Goal: Task Accomplishment & Management: Complete application form

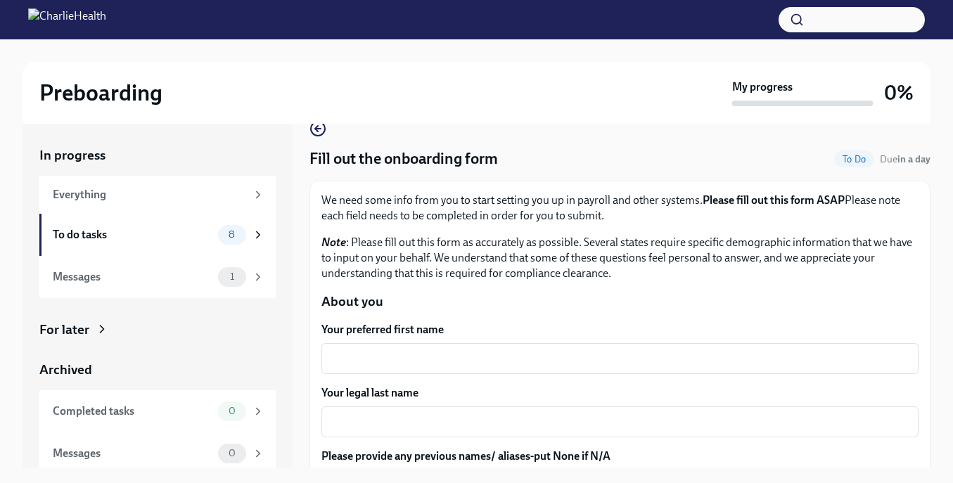
scroll to position [28, 0]
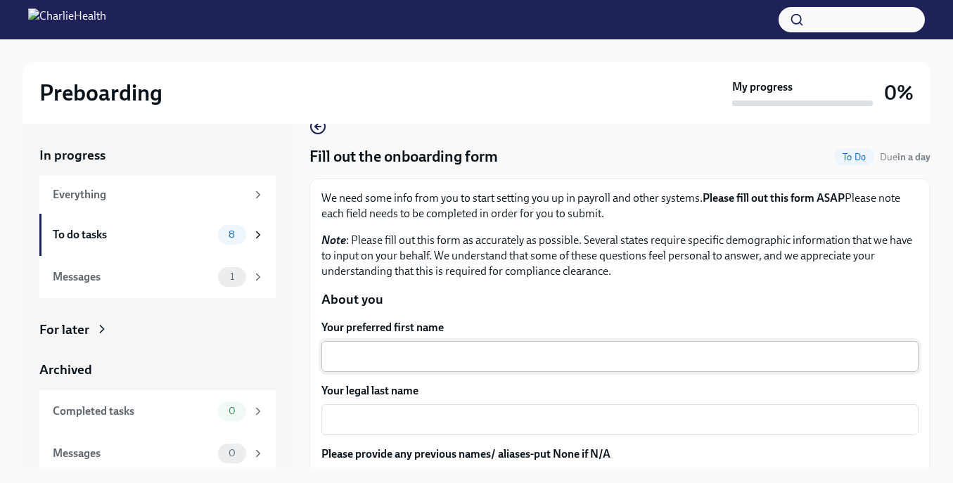
click at [396, 364] on textarea "Your preferred first name" at bounding box center [620, 356] width 580 height 17
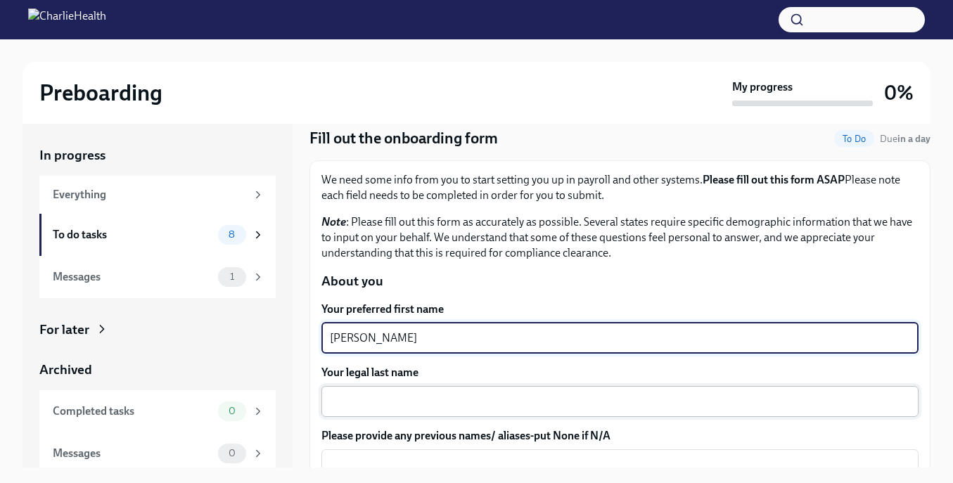
scroll to position [47, 0]
type textarea "[PERSON_NAME]"
click at [409, 405] on textarea "Your legal last name" at bounding box center [620, 401] width 580 height 17
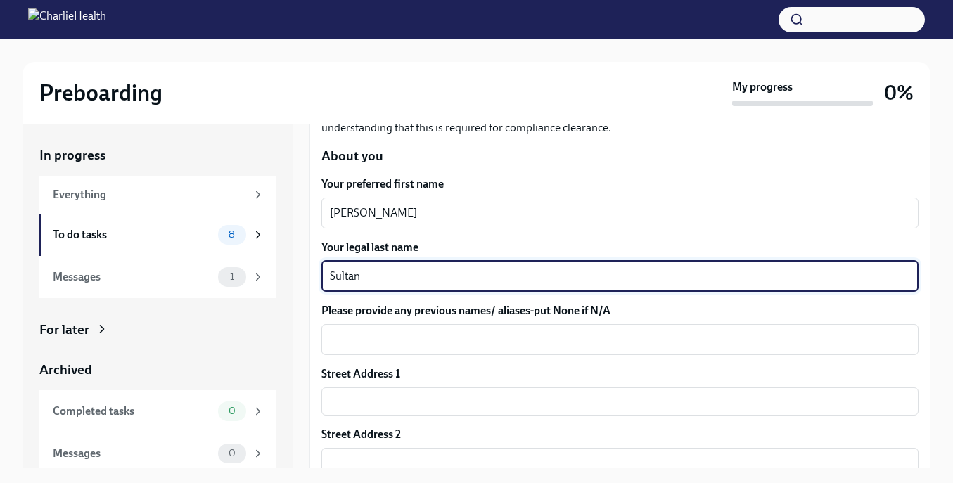
scroll to position [173, 0]
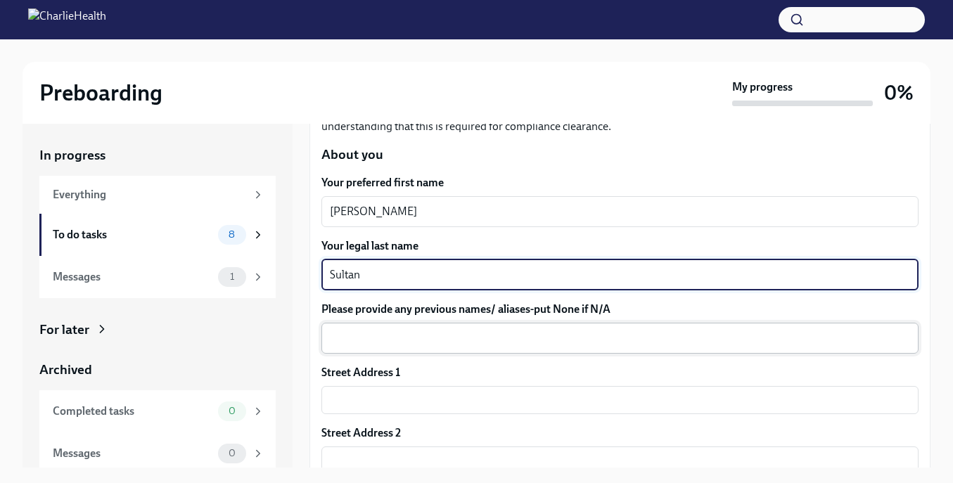
type textarea "Sultan"
click at [449, 343] on textarea "Please provide any previous names/ aliases-put None if N/A" at bounding box center [620, 338] width 580 height 17
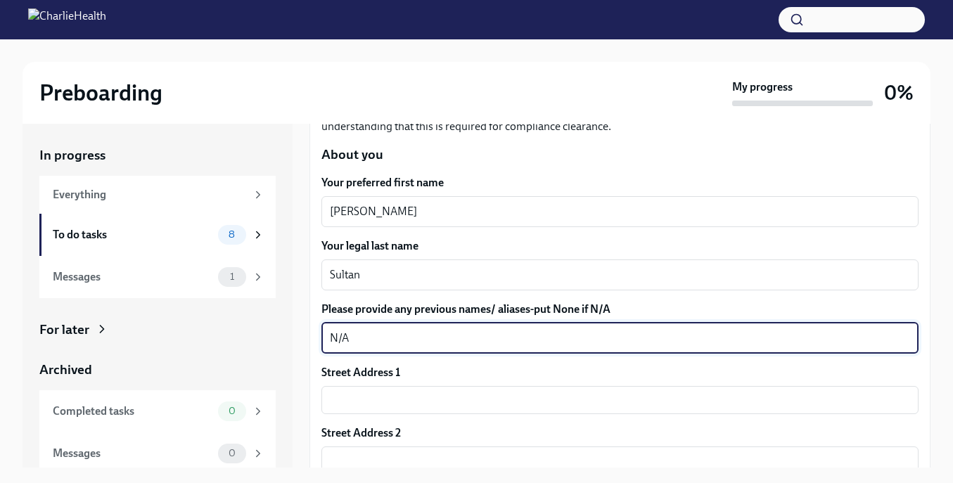
scroll to position [210, 0]
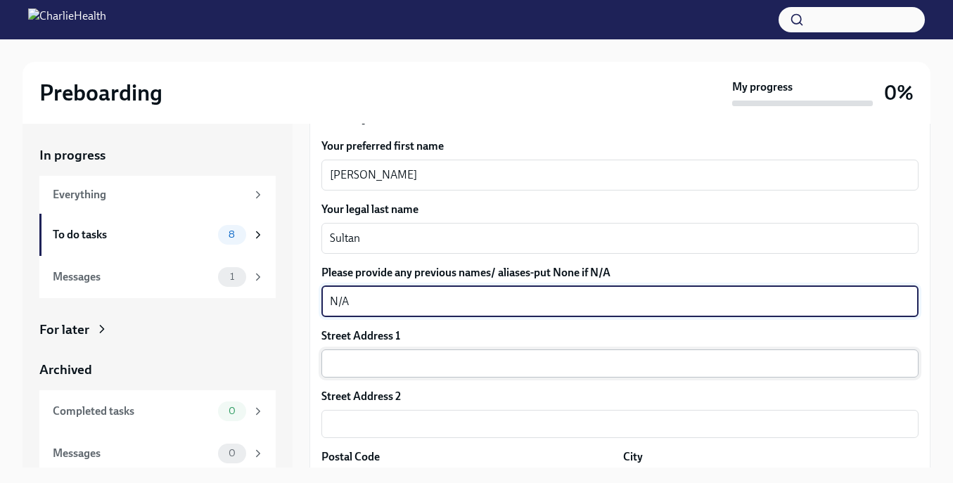
type textarea "N/A"
click at [447, 366] on input "text" at bounding box center [619, 364] width 597 height 28
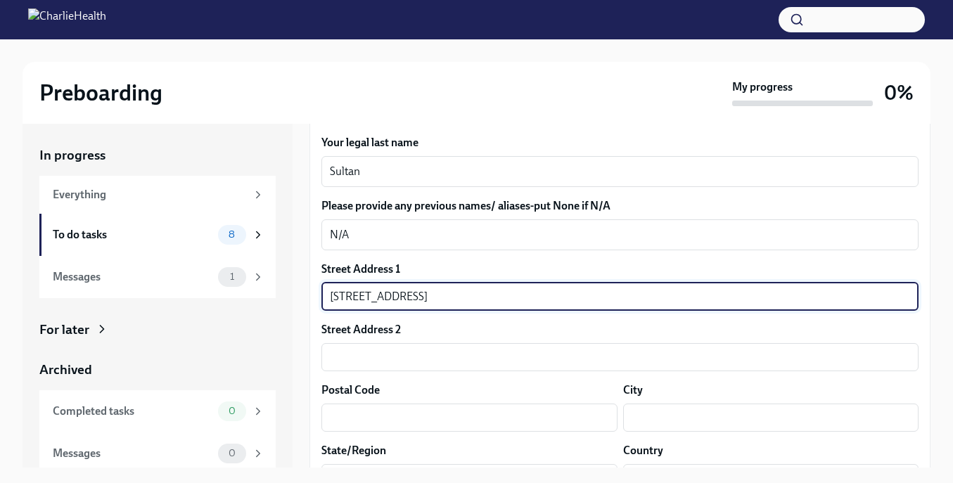
scroll to position [298, 0]
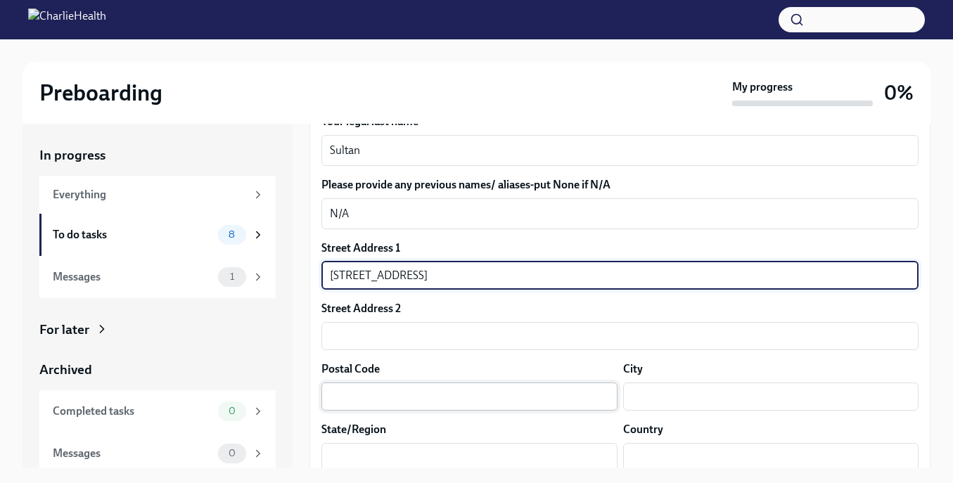
type input "[STREET_ADDRESS]"
click at [429, 395] on input "text" at bounding box center [469, 397] width 296 height 28
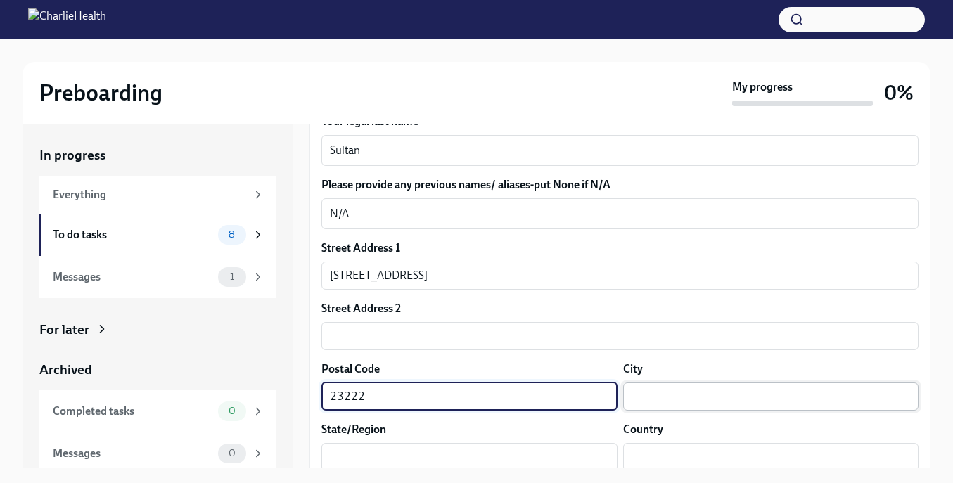
type input "23222"
click at [692, 397] on input "text" at bounding box center [771, 397] width 296 height 28
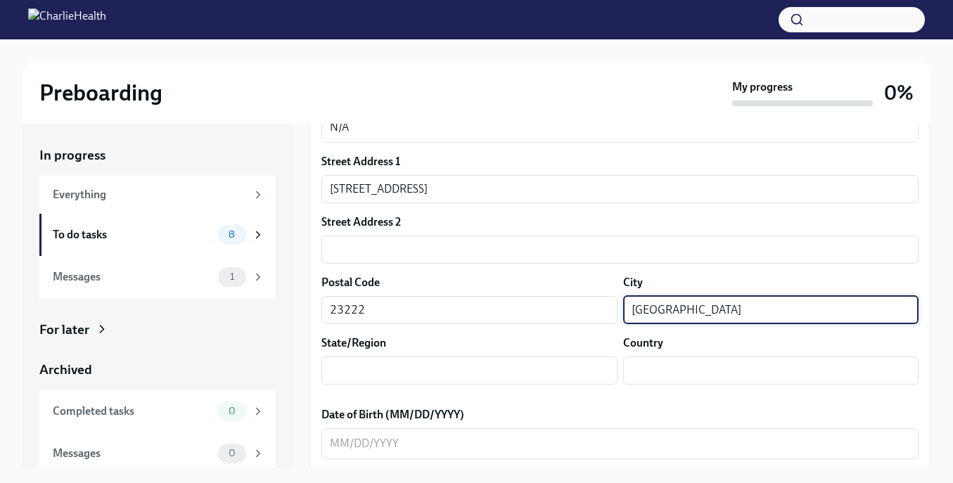
scroll to position [388, 0]
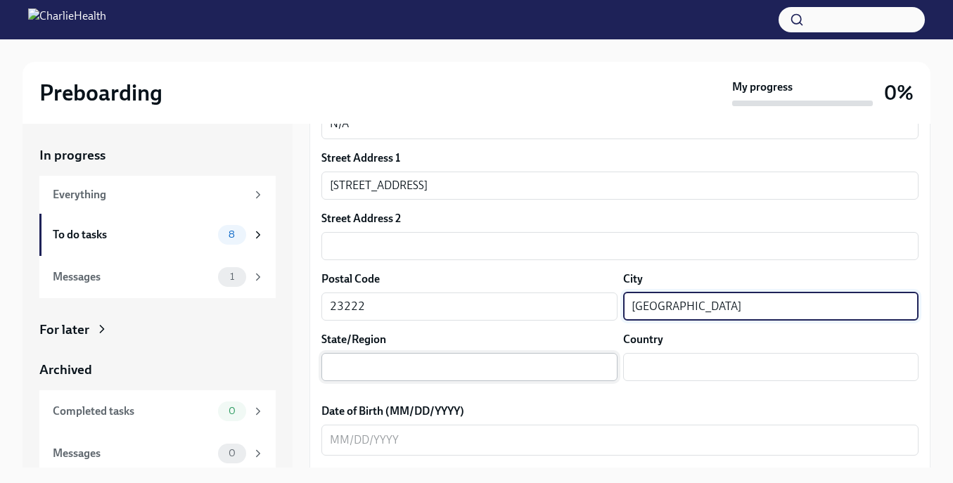
type input "[GEOGRAPHIC_DATA]"
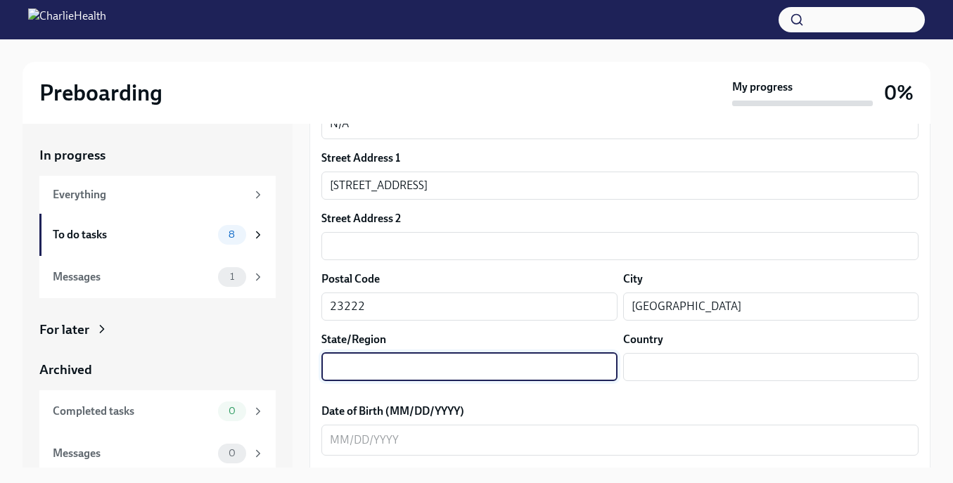
click at [530, 375] on input "text" at bounding box center [469, 367] width 296 height 28
type input "[US_STATE]"
click at [747, 367] on input "text" at bounding box center [771, 367] width 296 height 28
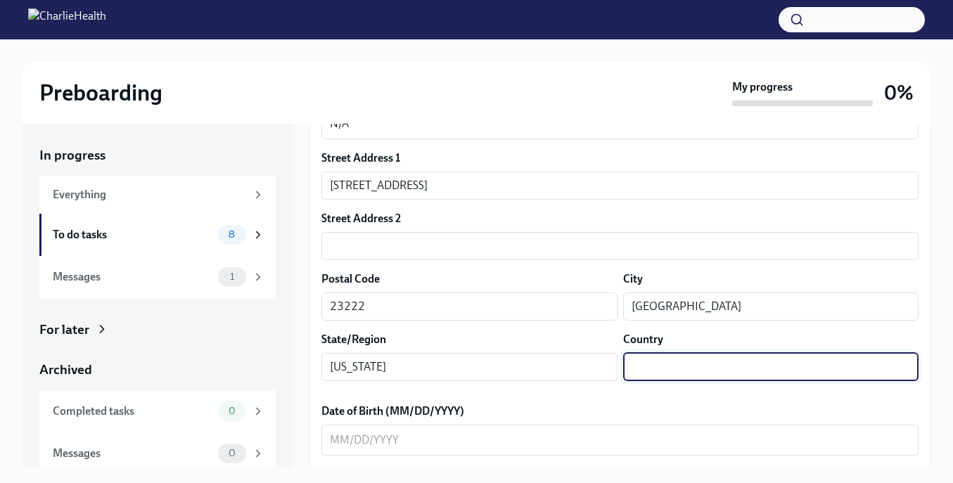
scroll to position [443, 0]
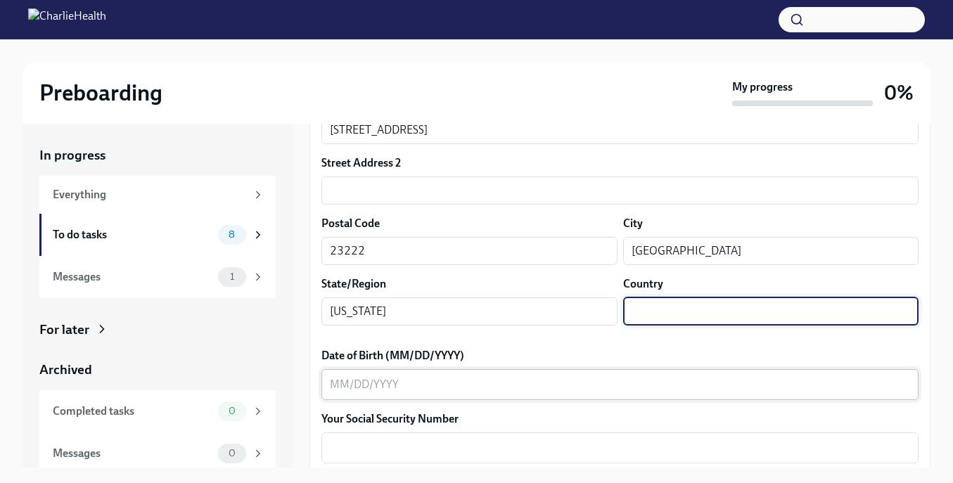
click at [668, 388] on textarea "Date of Birth (MM/DD/YYYY)" at bounding box center [620, 384] width 580 height 17
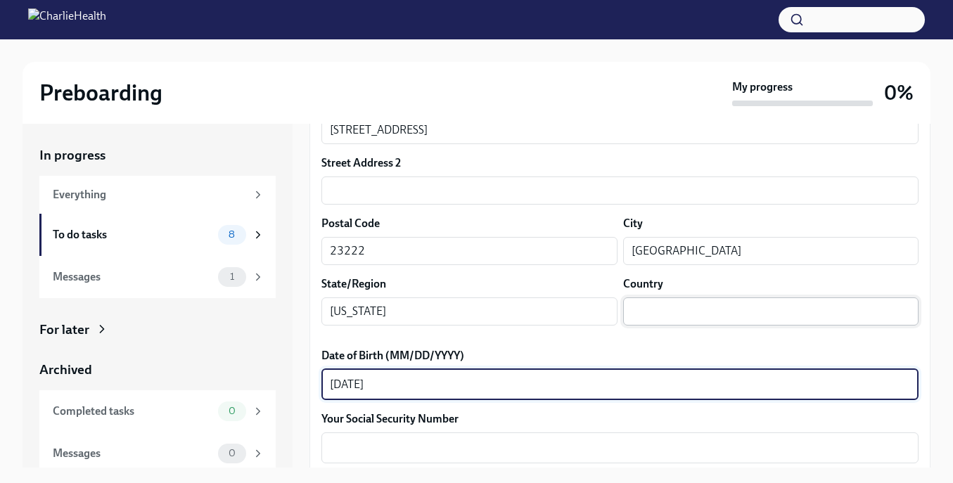
type textarea "[DATE]"
click at [758, 299] on input "text" at bounding box center [771, 312] width 296 height 28
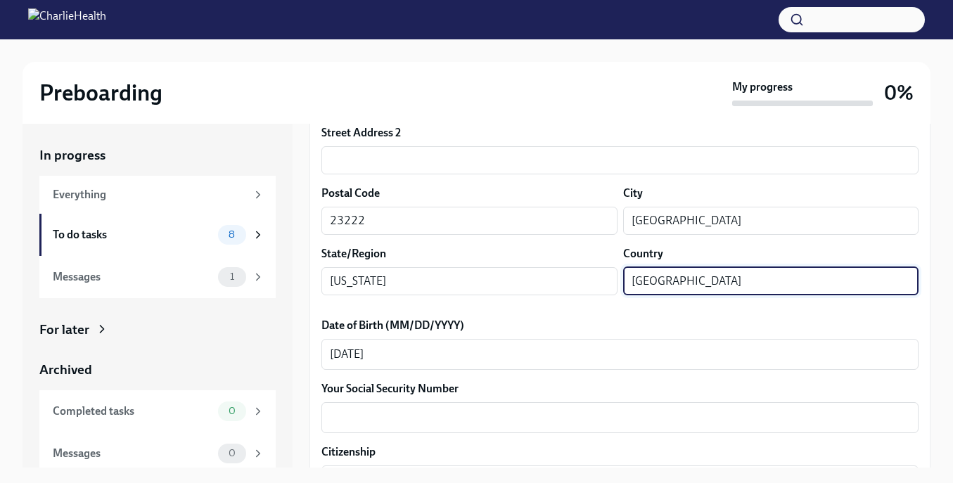
scroll to position [476, 0]
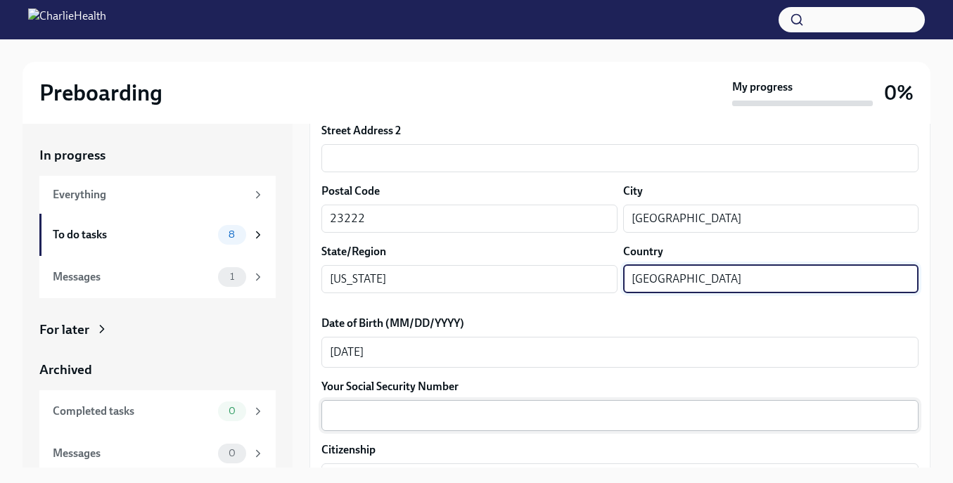
type input "[GEOGRAPHIC_DATA]"
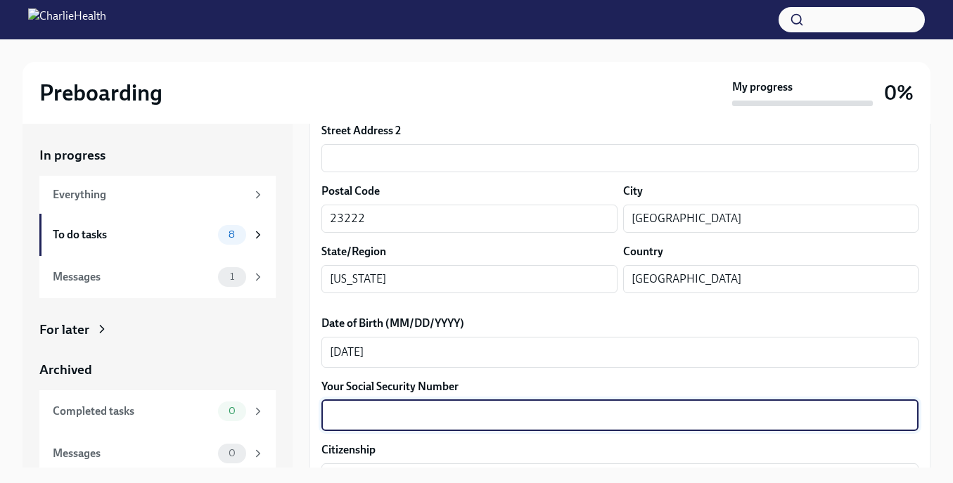
click at [483, 419] on textarea "Your Social Security Number" at bounding box center [620, 415] width 580 height 17
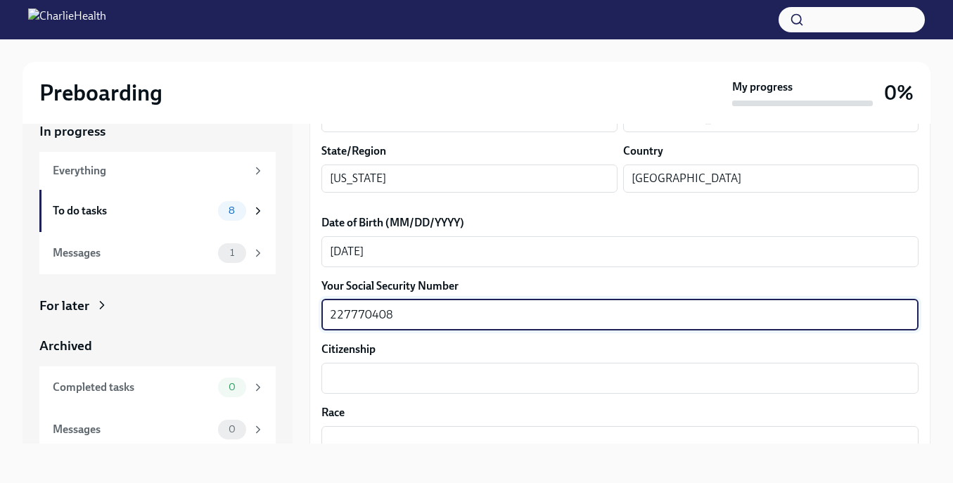
scroll to position [570, 0]
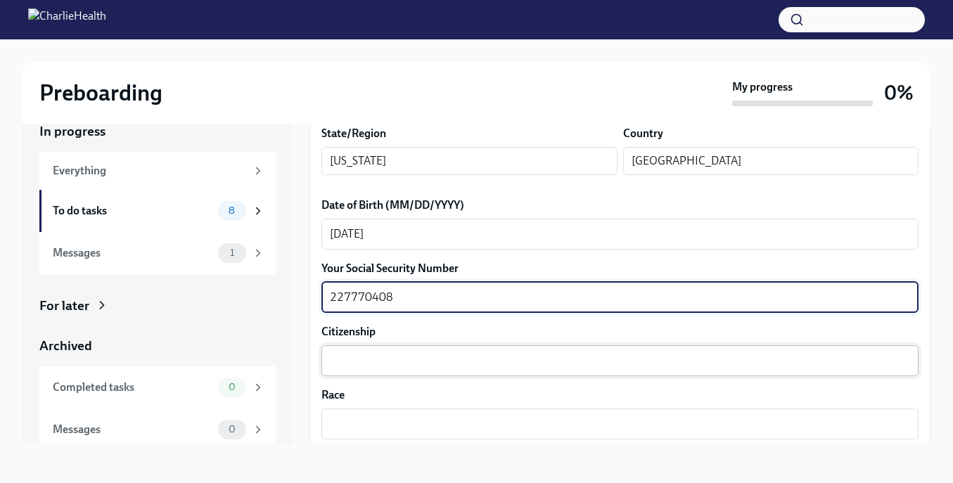
type textarea "227770408"
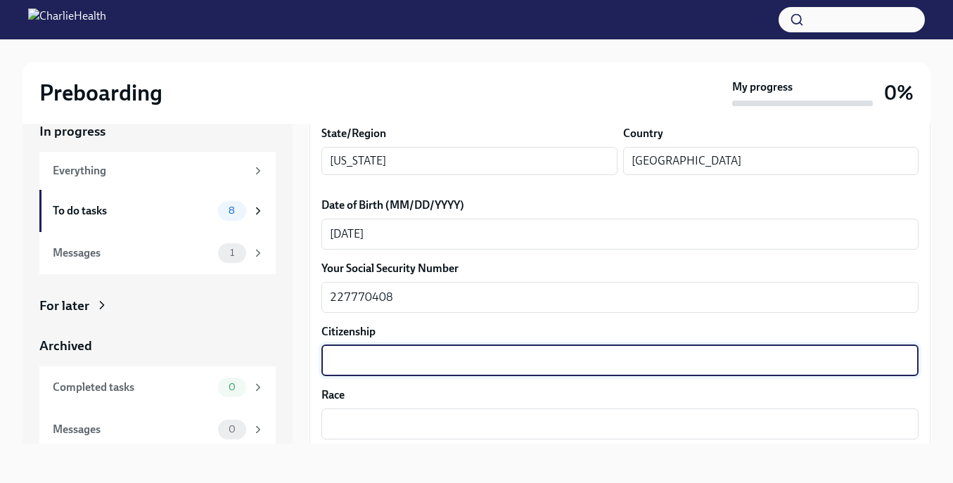
click at [450, 357] on textarea "Citizenship" at bounding box center [620, 360] width 580 height 17
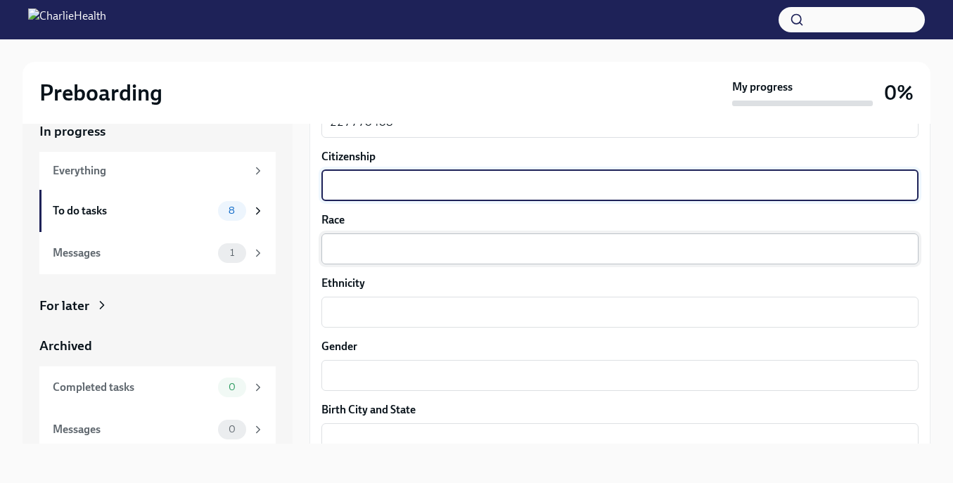
scroll to position [746, 0]
click at [438, 247] on textarea "Race" at bounding box center [620, 248] width 580 height 17
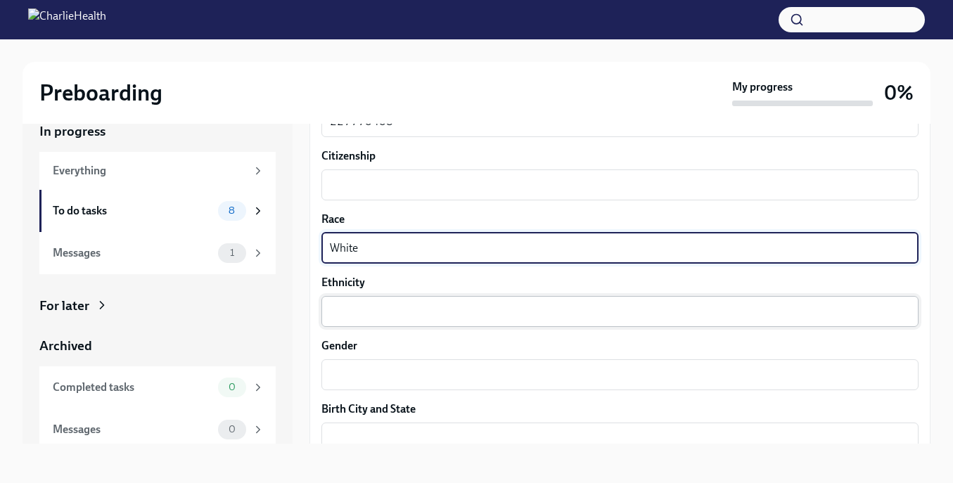
type textarea "White"
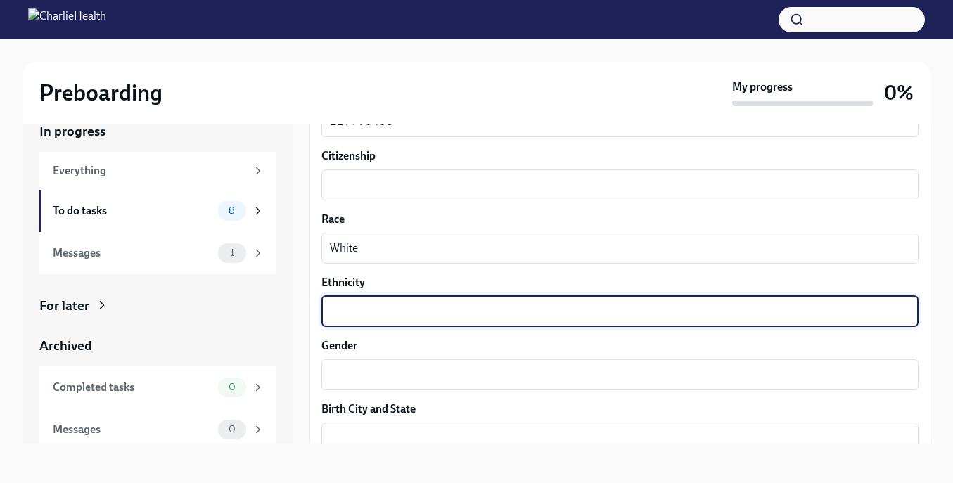
click at [414, 314] on textarea "Ethnicity" at bounding box center [620, 311] width 580 height 17
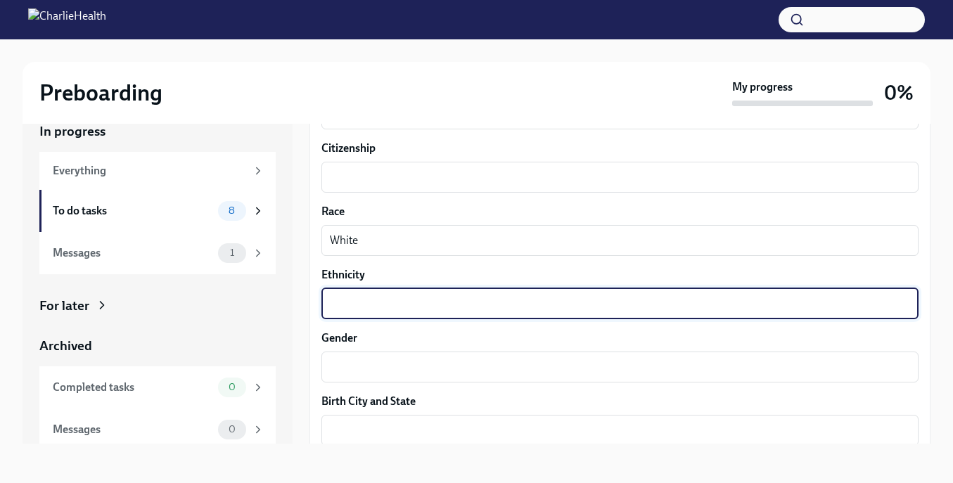
scroll to position [754, 0]
click at [375, 374] on textarea "Gender" at bounding box center [620, 366] width 580 height 17
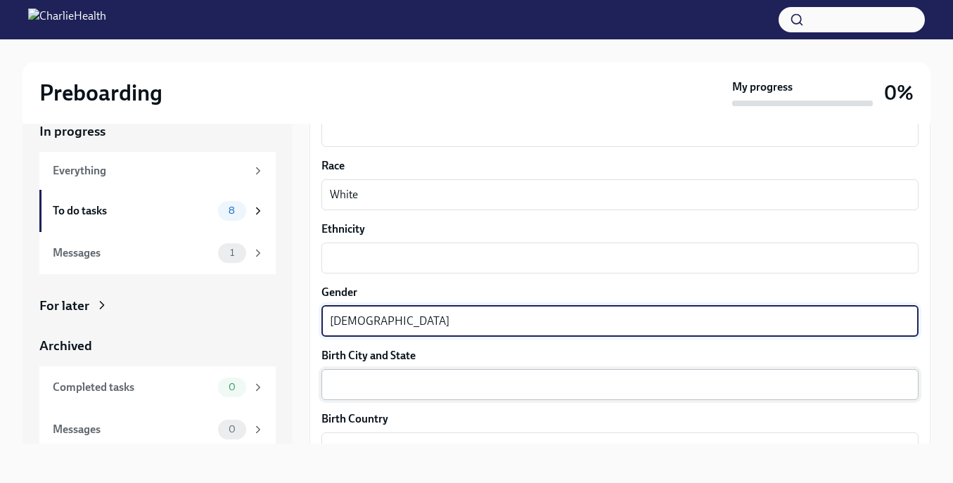
scroll to position [801, 0]
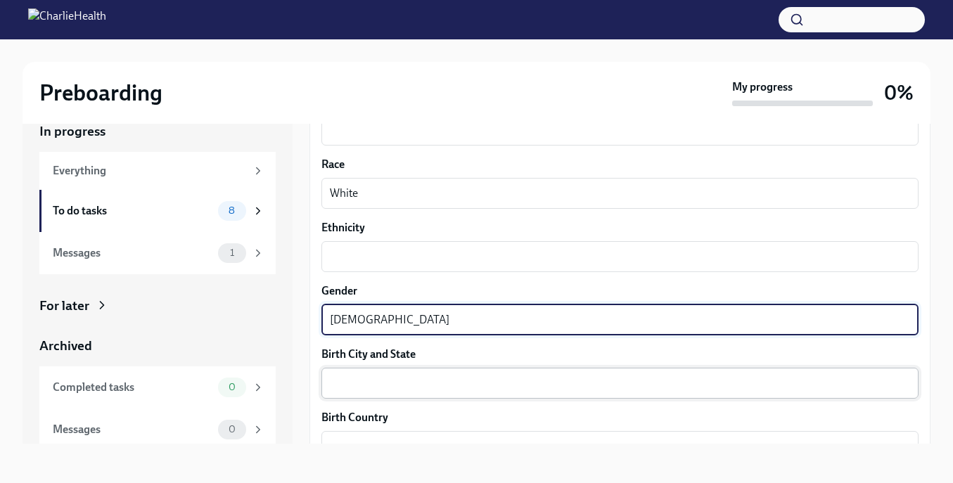
type textarea "[DEMOGRAPHIC_DATA]"
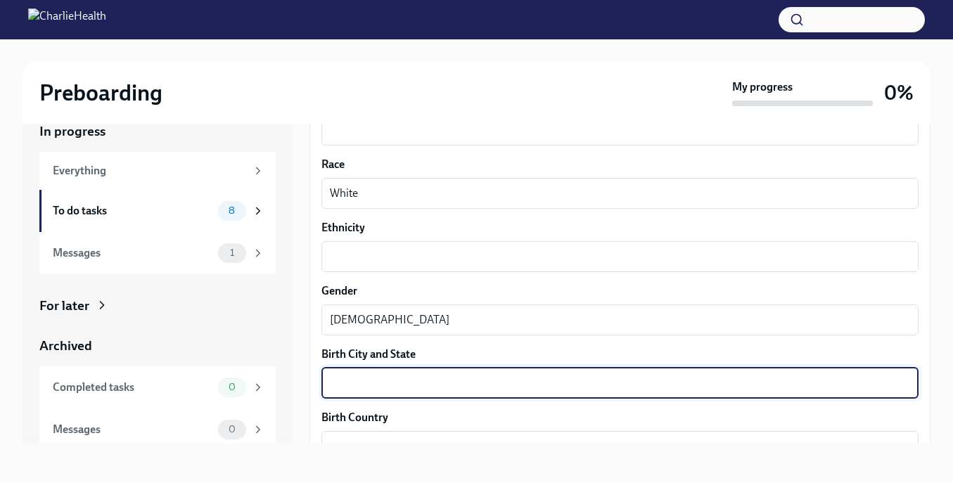
click at [371, 383] on textarea "Birth City and State" at bounding box center [620, 383] width 580 height 17
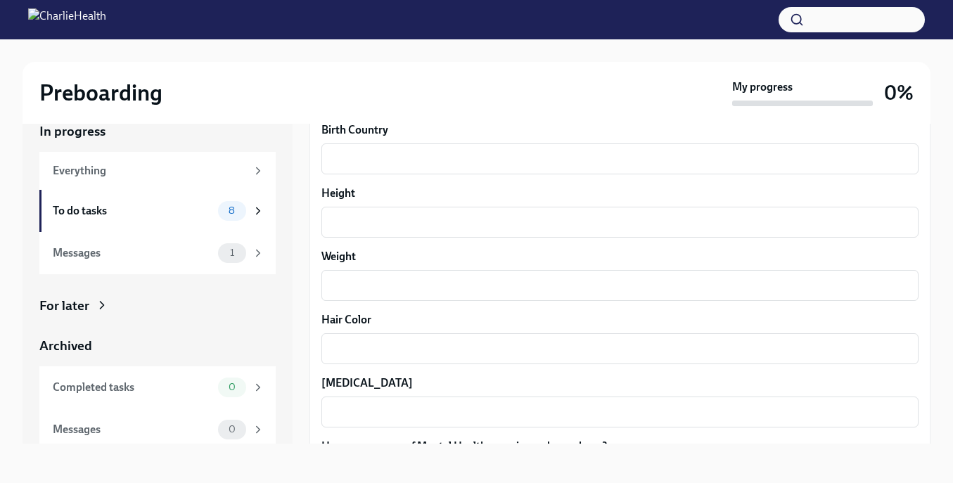
scroll to position [1100, 0]
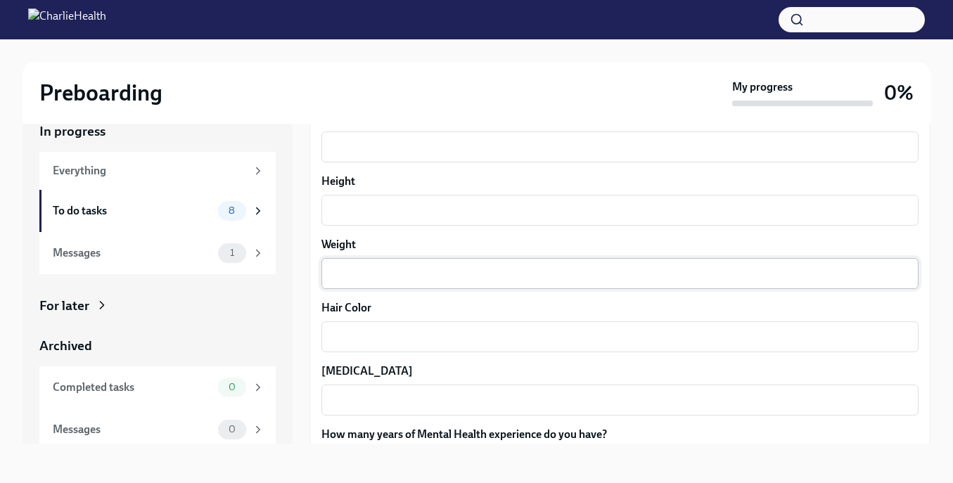
click at [361, 286] on div "x ​" at bounding box center [619, 273] width 597 height 31
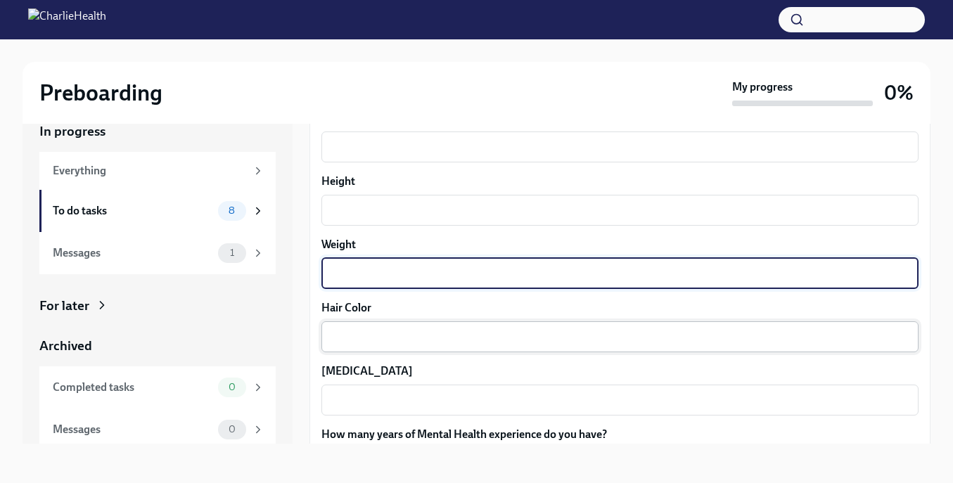
click at [362, 338] on textarea "Hair Color" at bounding box center [620, 337] width 580 height 17
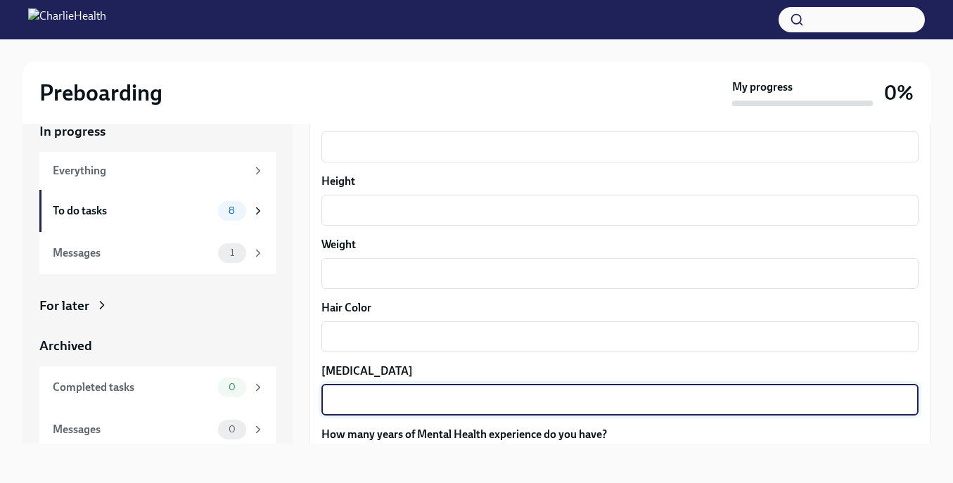
click at [352, 393] on textarea "[MEDICAL_DATA]" at bounding box center [620, 400] width 580 height 17
type textarea "Green"
click at [362, 345] on textarea "Hair Color" at bounding box center [620, 337] width 580 height 17
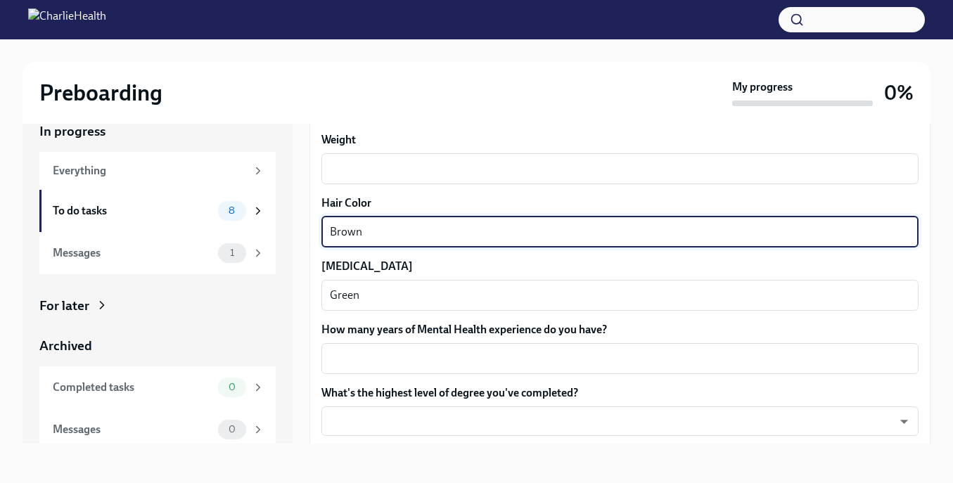
scroll to position [1211, 0]
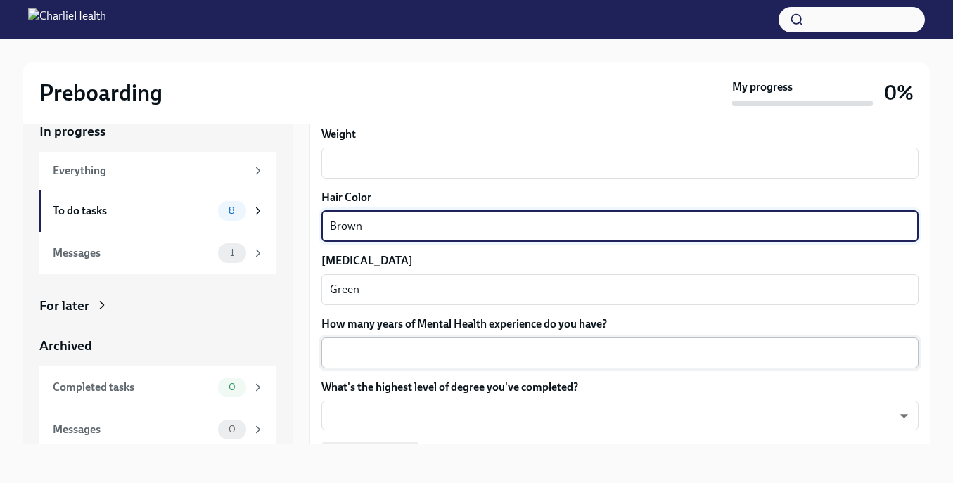
type textarea "Brown"
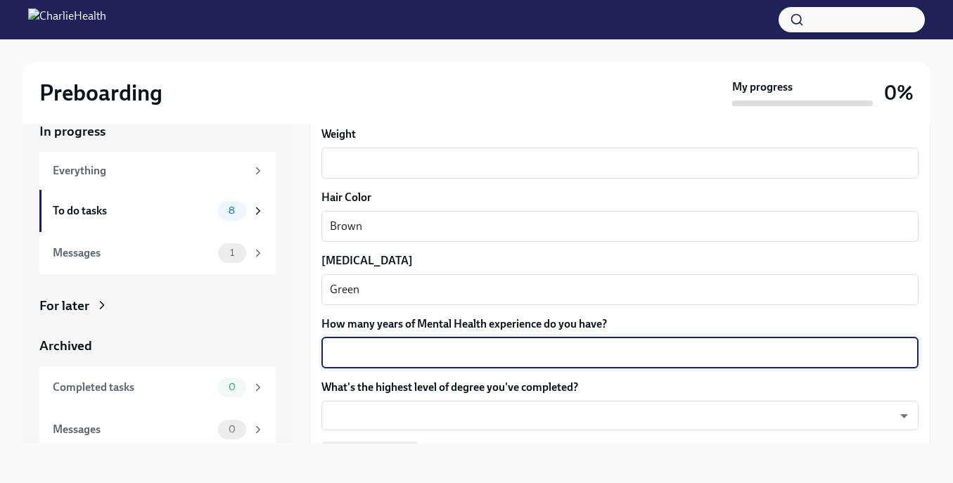
click at [395, 358] on textarea "How many years of Mental Health experience do you have?" at bounding box center [620, 353] width 580 height 17
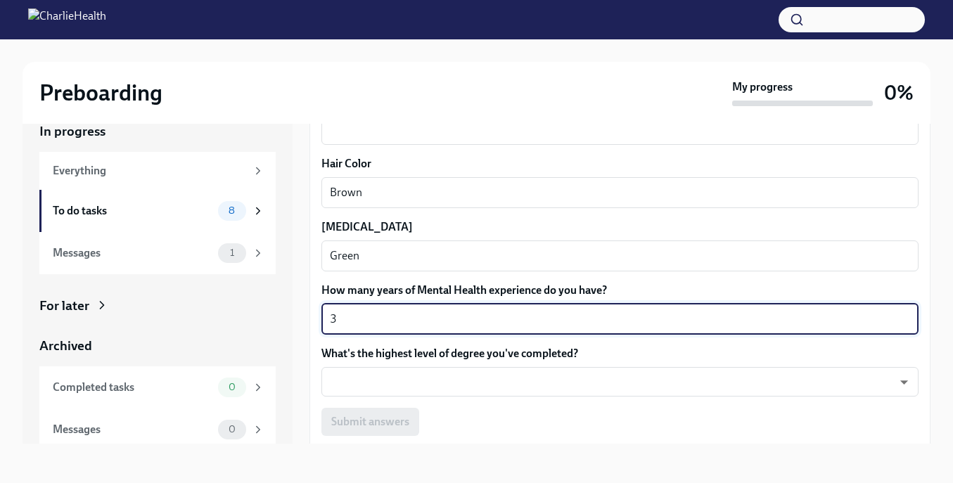
scroll to position [1246, 0]
type textarea "3"
click at [398, 390] on body "Preboarding My progress 0% In progress Everything To do tasks 8 Messages 1 For …" at bounding box center [476, 229] width 953 height 507
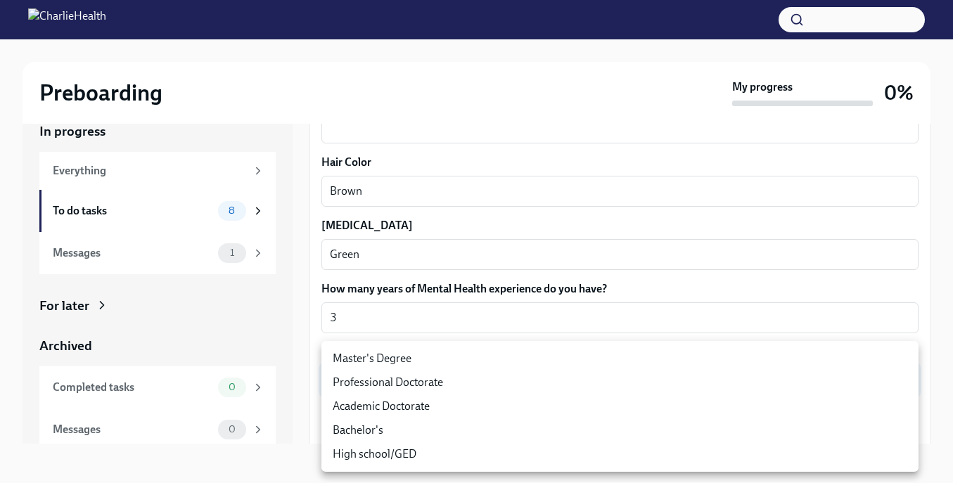
click at [394, 362] on li "Master's Degree" at bounding box center [619, 359] width 597 height 24
type input "2vBr-ghkD"
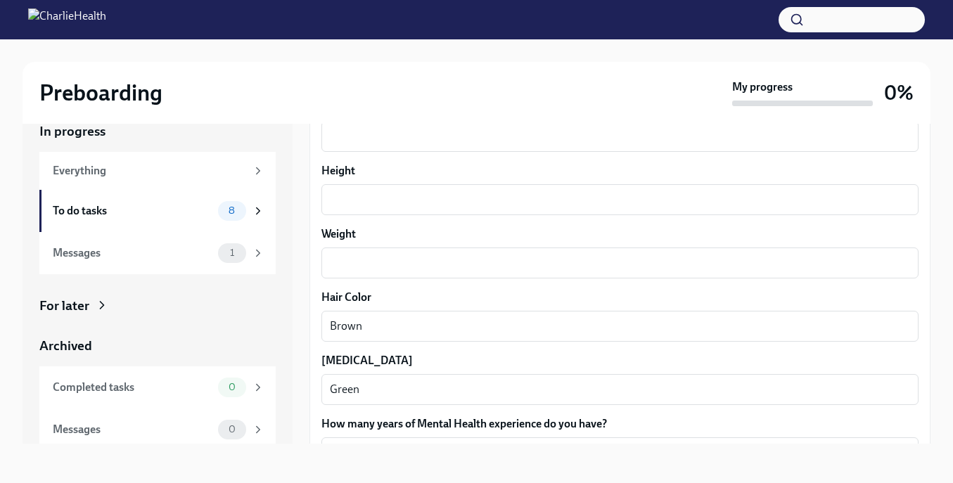
scroll to position [1097, 0]
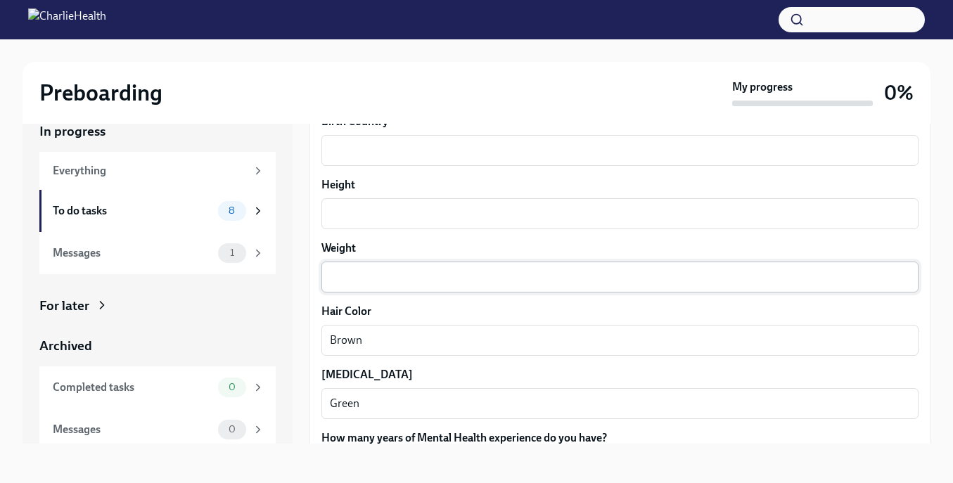
click at [376, 276] on textarea "Weight" at bounding box center [620, 277] width 580 height 17
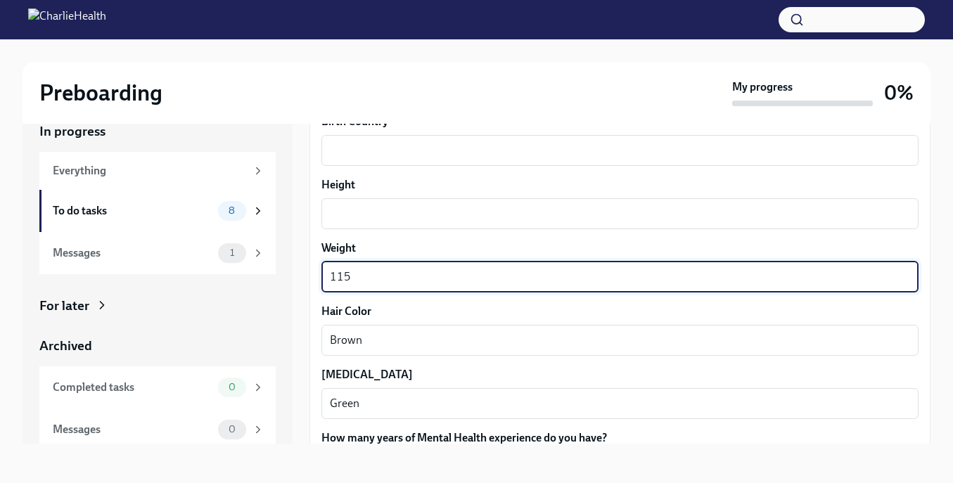
scroll to position [1060, 0]
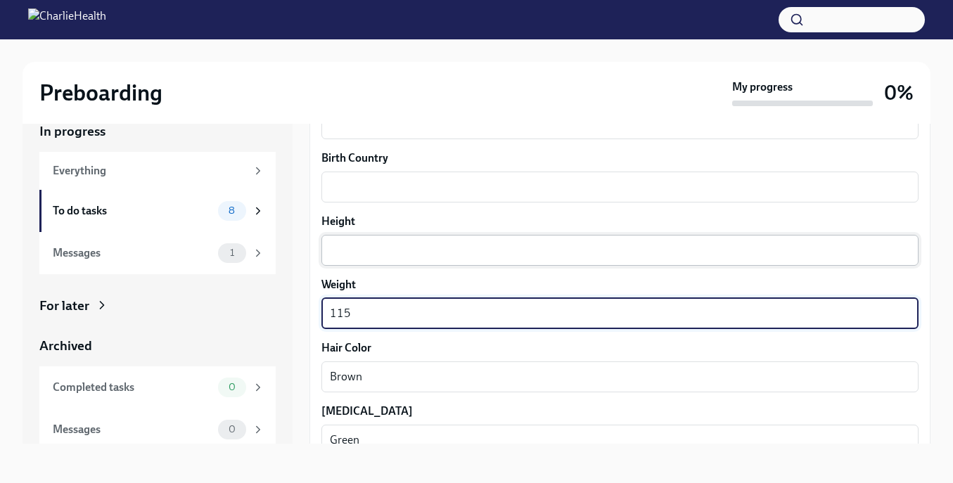
type textarea "115"
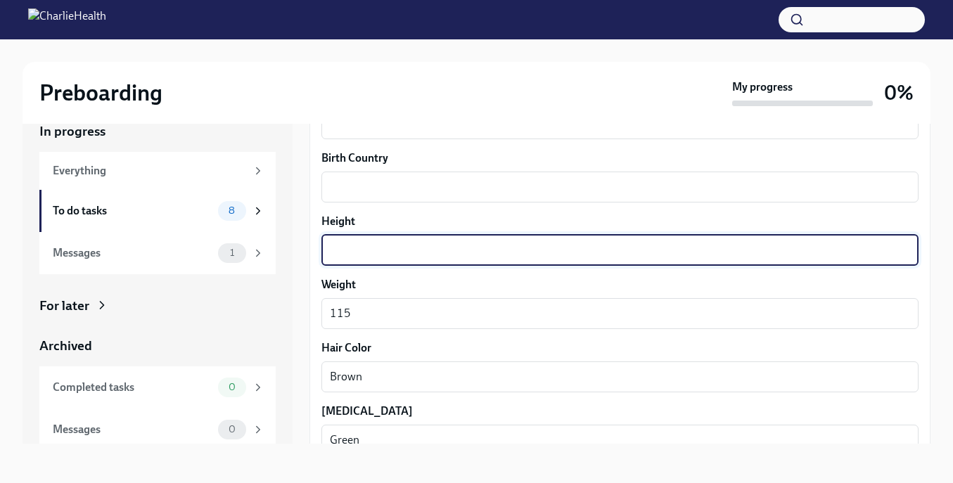
click at [359, 243] on textarea "Height" at bounding box center [620, 250] width 580 height 17
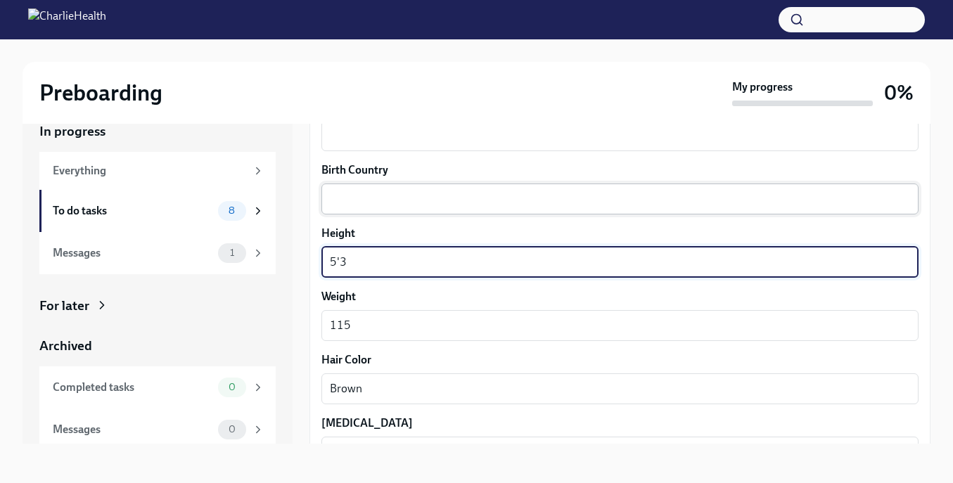
type textarea "5'3"
click at [356, 212] on div "x ​" at bounding box center [619, 199] width 597 height 31
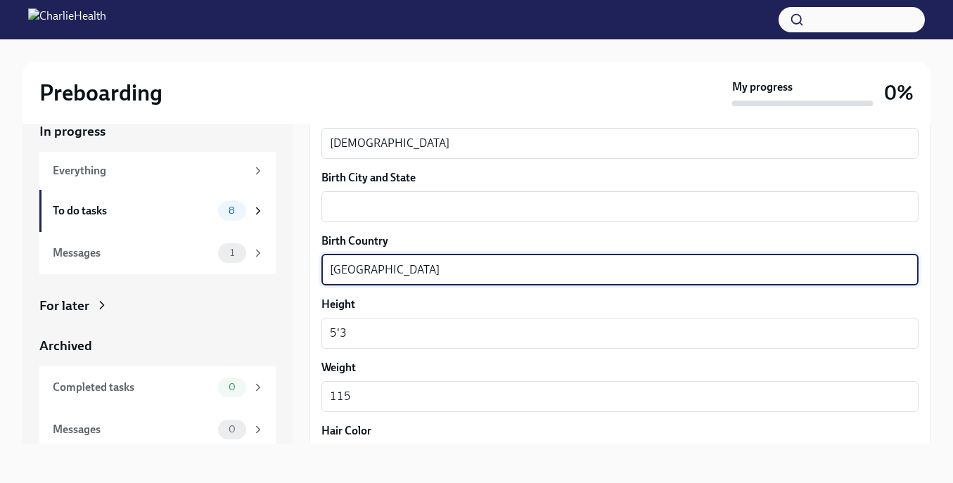
scroll to position [936, 0]
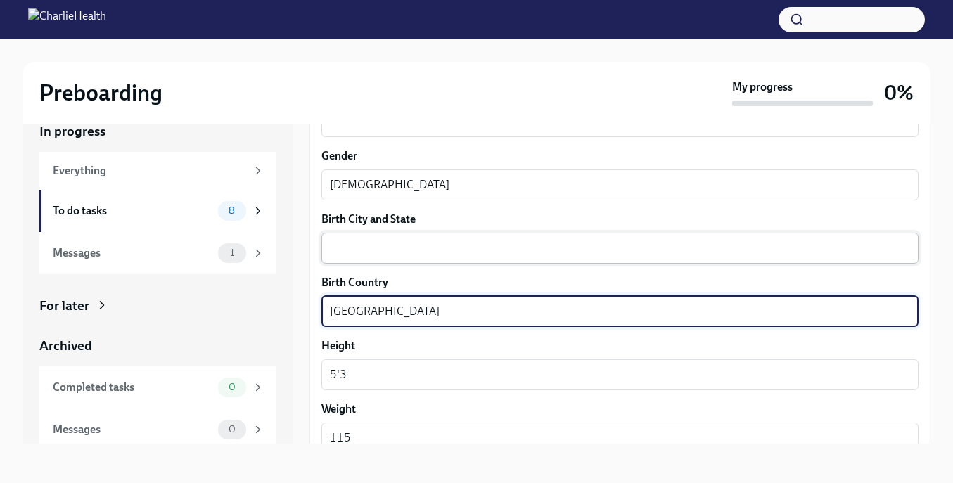
type textarea "[GEOGRAPHIC_DATA]"
click at [355, 252] on textarea "Birth City and State" at bounding box center [620, 248] width 580 height 17
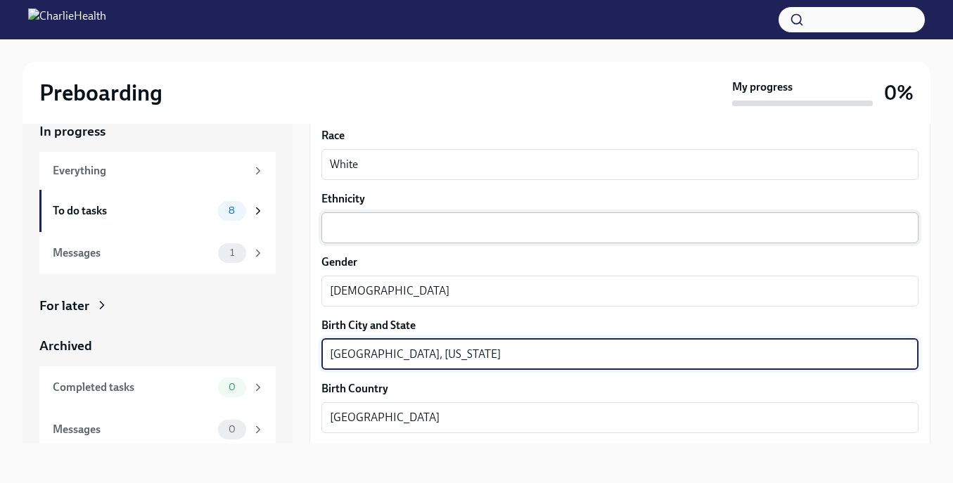
type textarea "[GEOGRAPHIC_DATA], [US_STATE]"
click at [364, 224] on textarea "Ethnicity" at bounding box center [620, 227] width 580 height 17
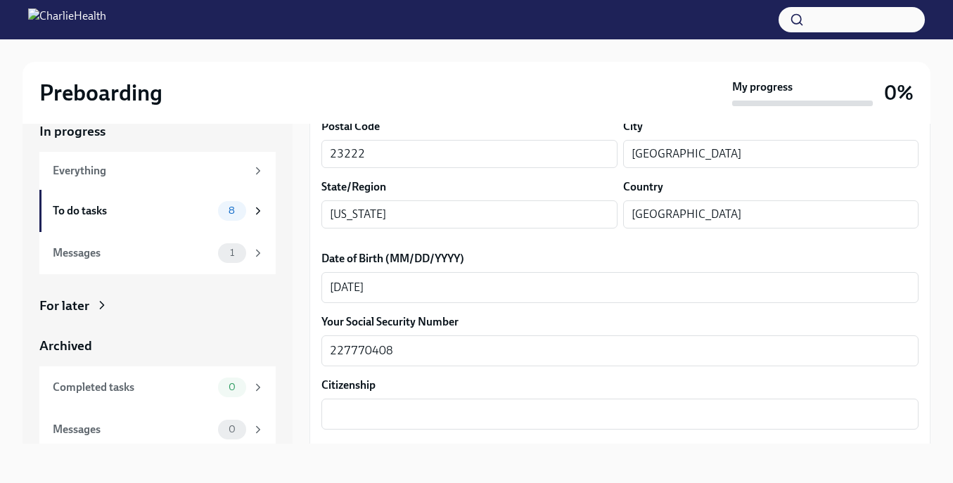
scroll to position [515, 0]
click at [411, 420] on textarea "Citizenship" at bounding box center [620, 415] width 580 height 17
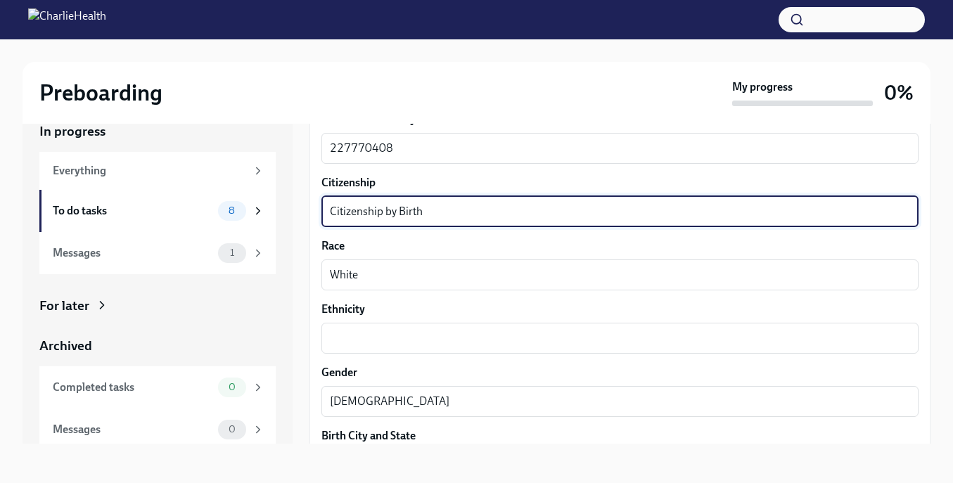
scroll to position [742, 0]
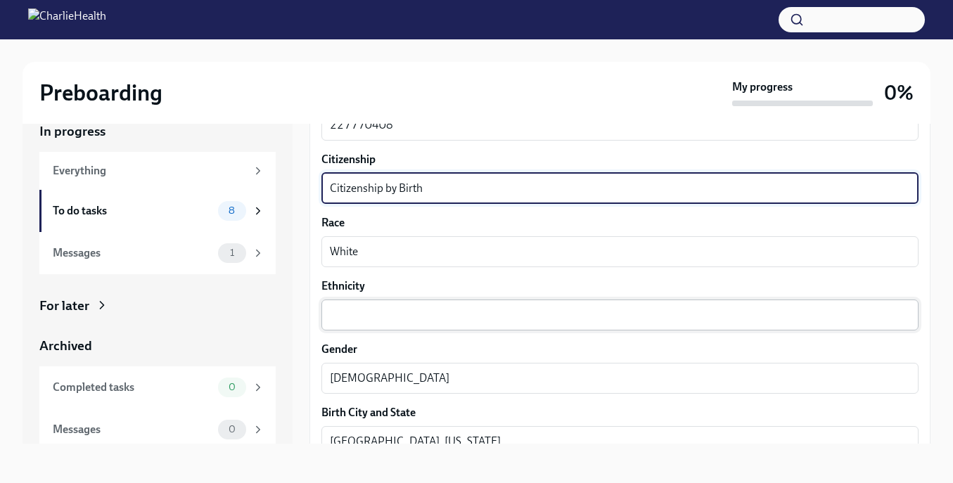
type textarea "Citizenship by Birth"
click at [383, 324] on div "x ​" at bounding box center [619, 315] width 597 height 31
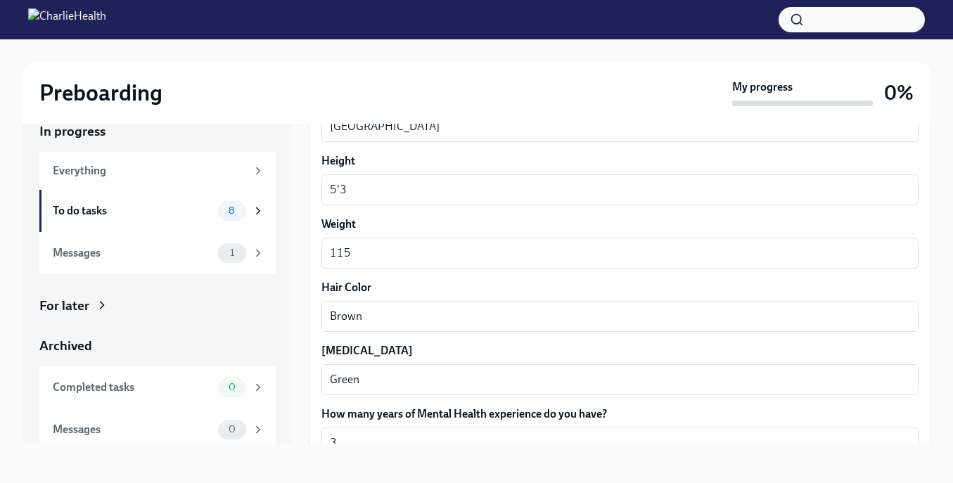
scroll to position [1306, 0]
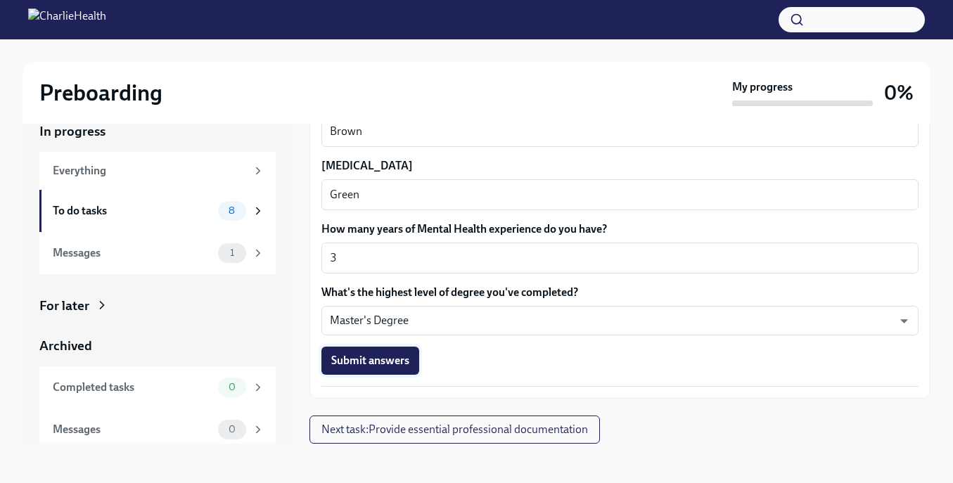
type textarea "Unknown"
click at [390, 368] on button "Submit answers" at bounding box center [370, 361] width 98 height 28
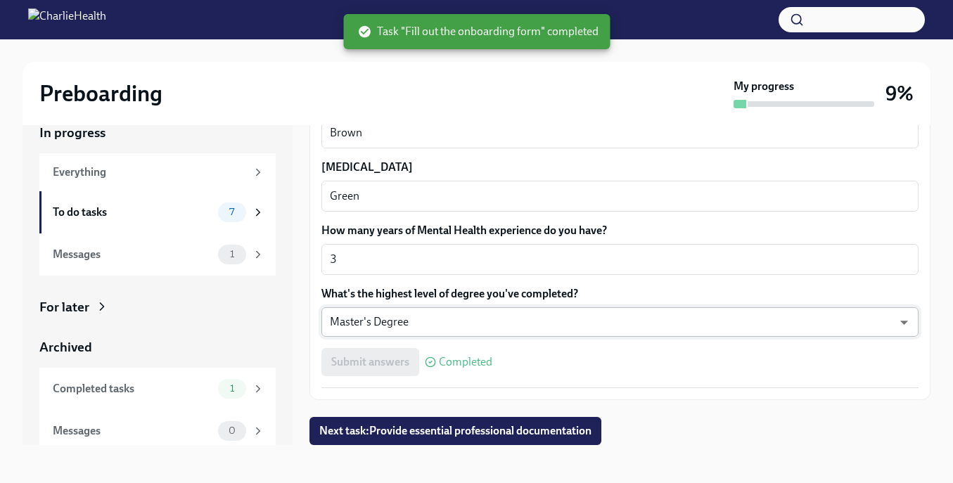
scroll to position [25, 0]
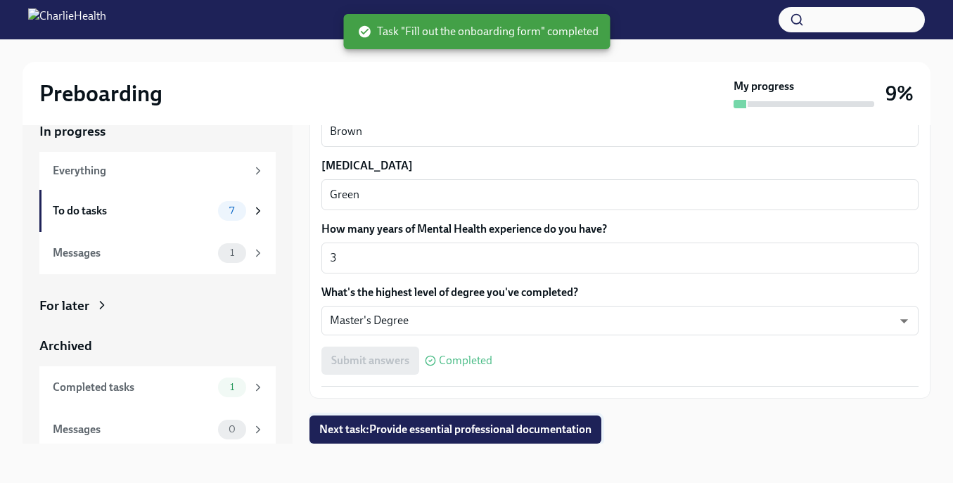
click at [381, 442] on button "Next task : Provide essential professional documentation" at bounding box center [456, 430] width 292 height 28
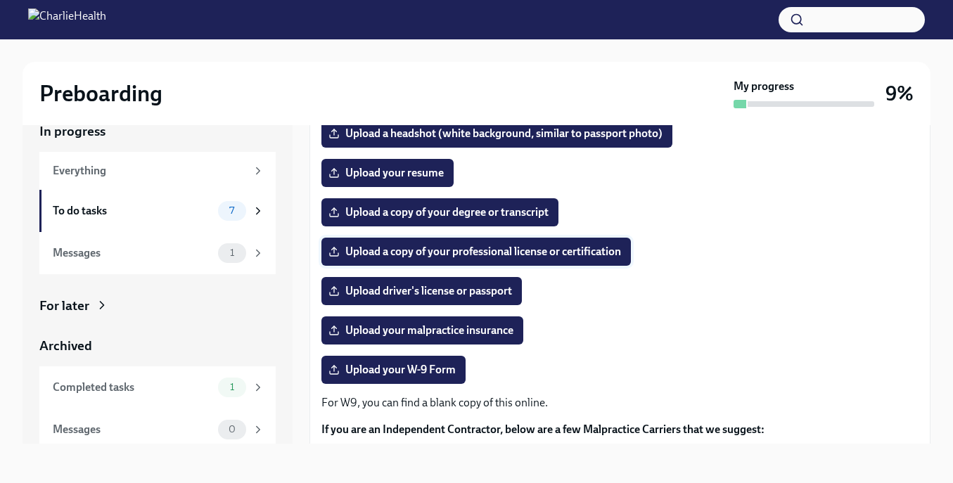
scroll to position [147, 0]
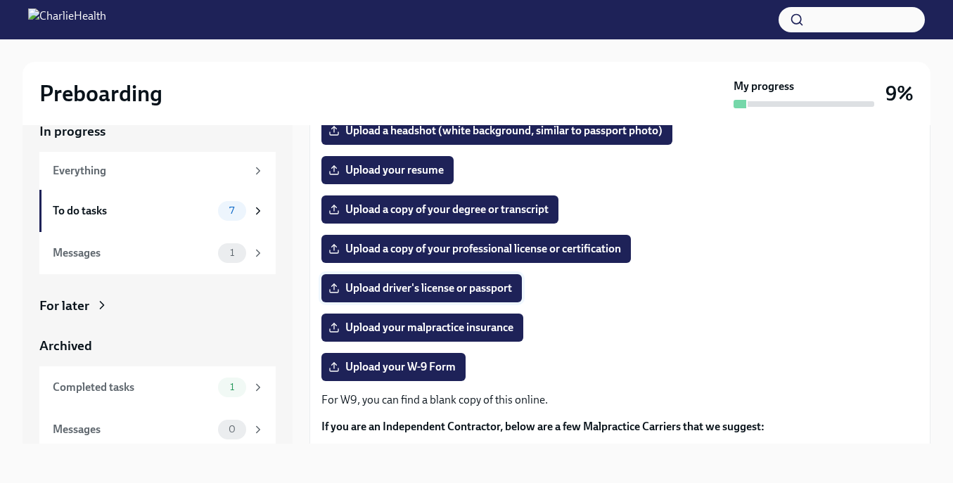
click at [438, 290] on span "Upload driver's license or passport" at bounding box center [421, 288] width 181 height 14
click at [0, 0] on input "Upload driver's license or passport" at bounding box center [0, 0] width 0 height 0
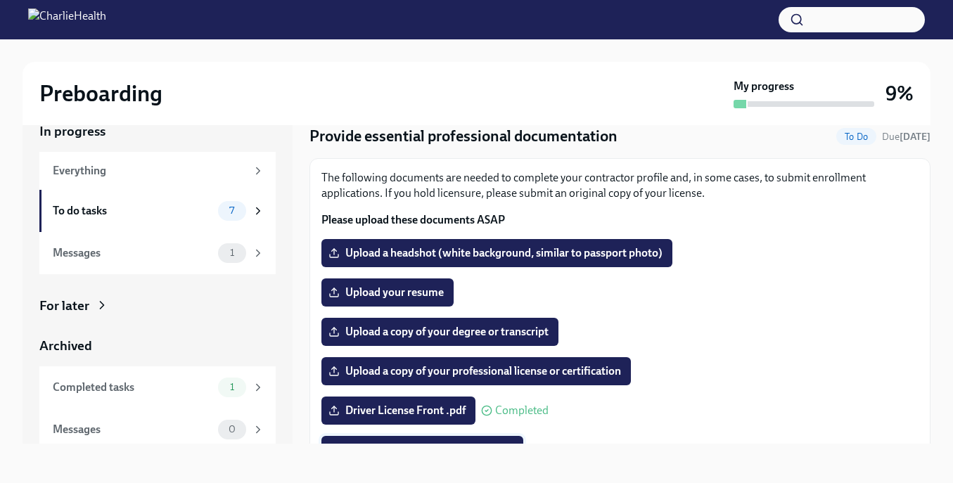
scroll to position [23, 0]
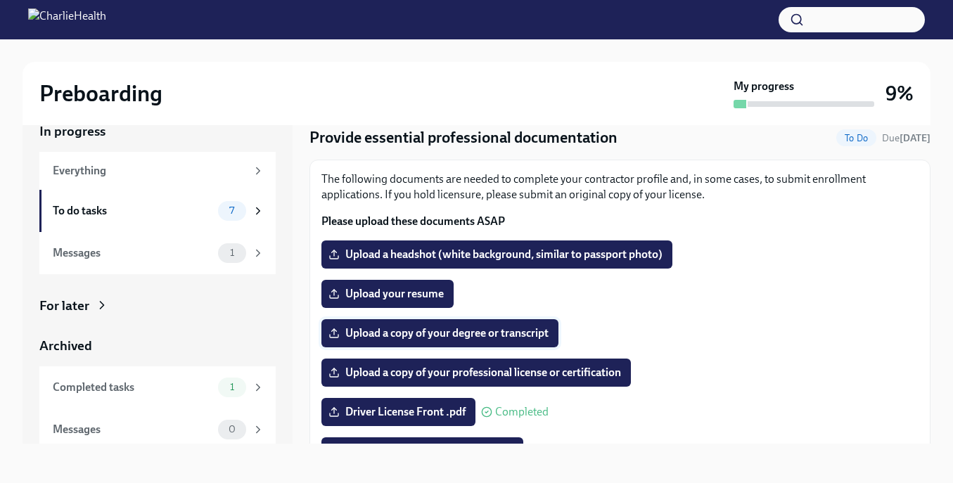
click at [433, 338] on span "Upload a copy of your degree or transcript" at bounding box center [439, 333] width 217 height 14
click at [0, 0] on input "Upload a copy of your degree or transcript" at bounding box center [0, 0] width 0 height 0
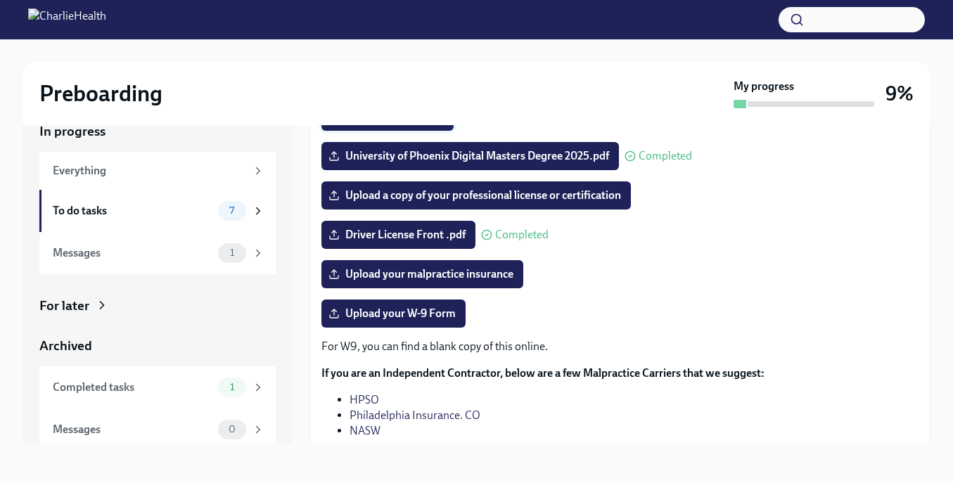
scroll to position [211, 0]
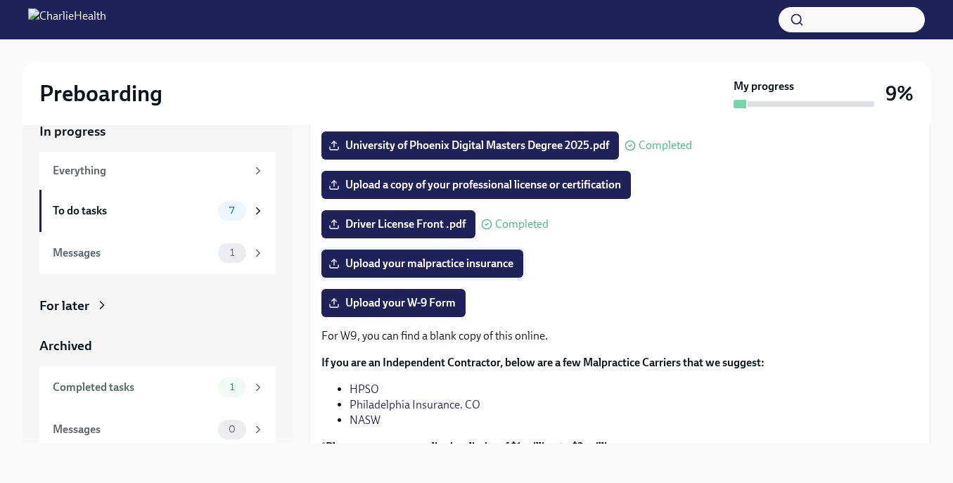
click at [464, 267] on span "Upload your malpractice insurance" at bounding box center [422, 264] width 182 height 14
click at [0, 0] on input "Upload your malpractice insurance" at bounding box center [0, 0] width 0 height 0
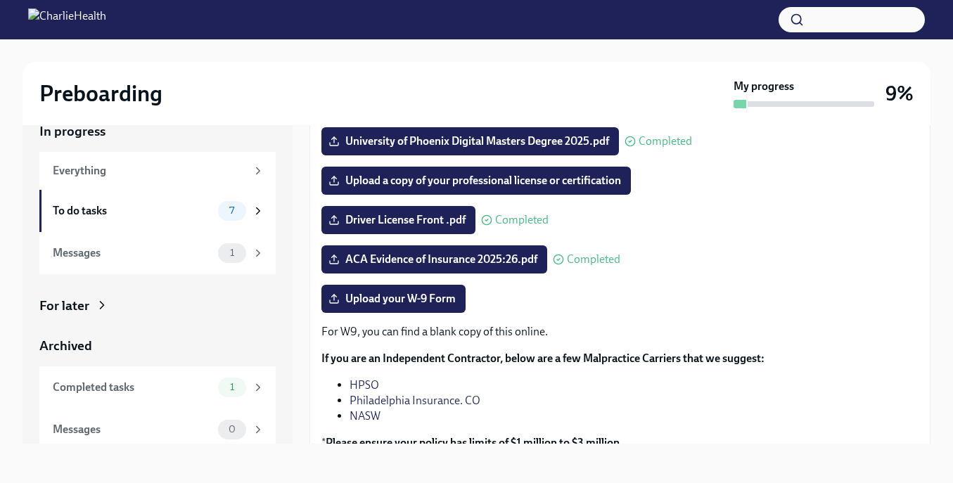
scroll to position [245, 0]
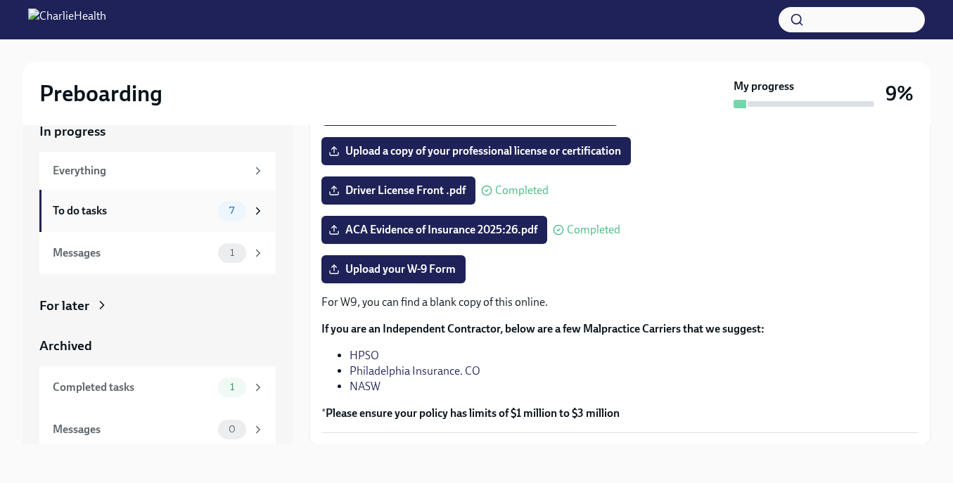
click at [250, 215] on div "7" at bounding box center [241, 211] width 46 height 20
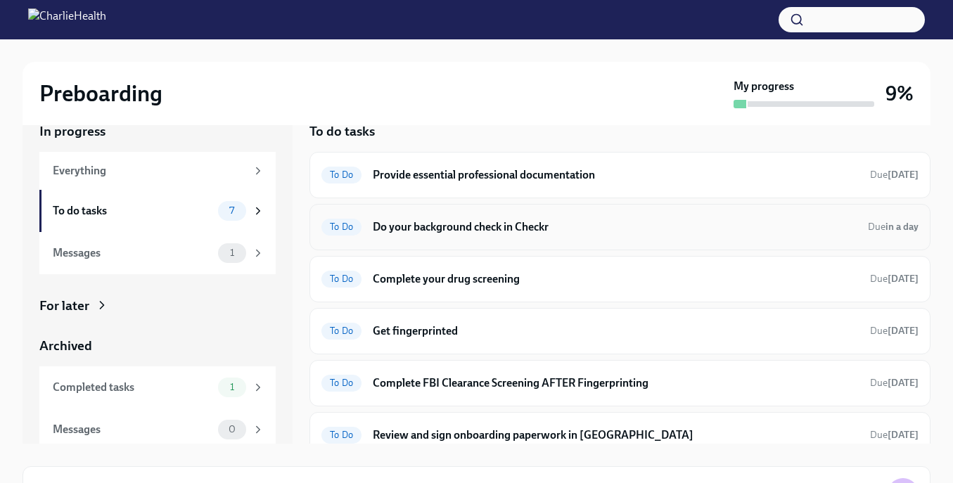
click at [454, 224] on h6 "Do your background check in Checkr" at bounding box center [615, 226] width 484 height 15
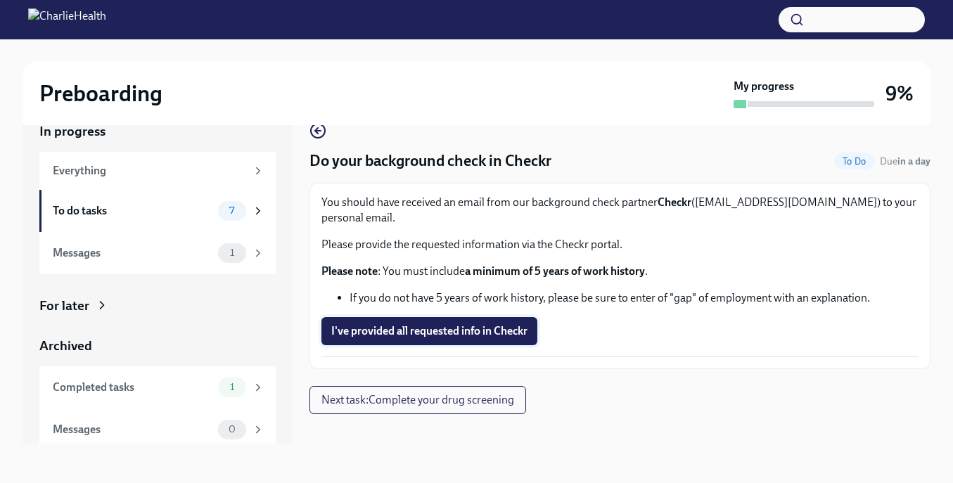
click at [443, 324] on span "I've provided all requested info in Checkr" at bounding box center [429, 331] width 196 height 14
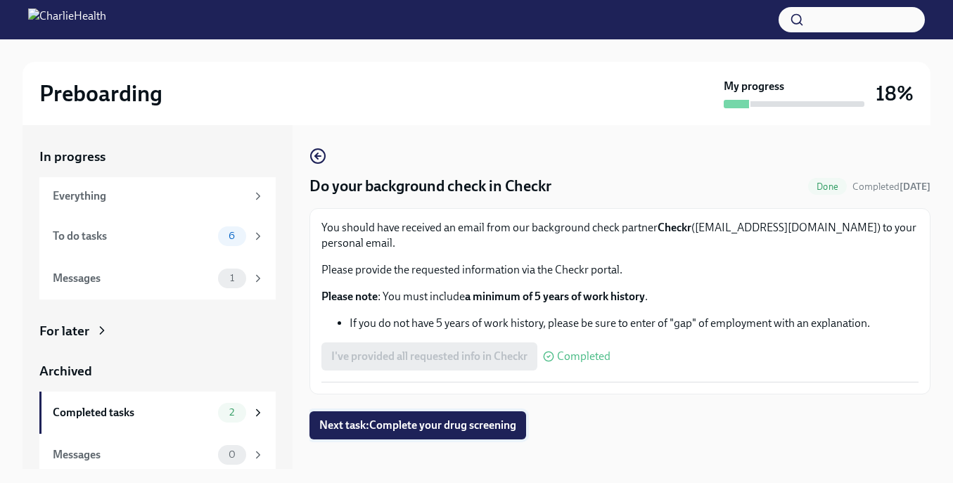
click at [418, 419] on span "Next task : Complete your drug screening" at bounding box center [417, 426] width 197 height 14
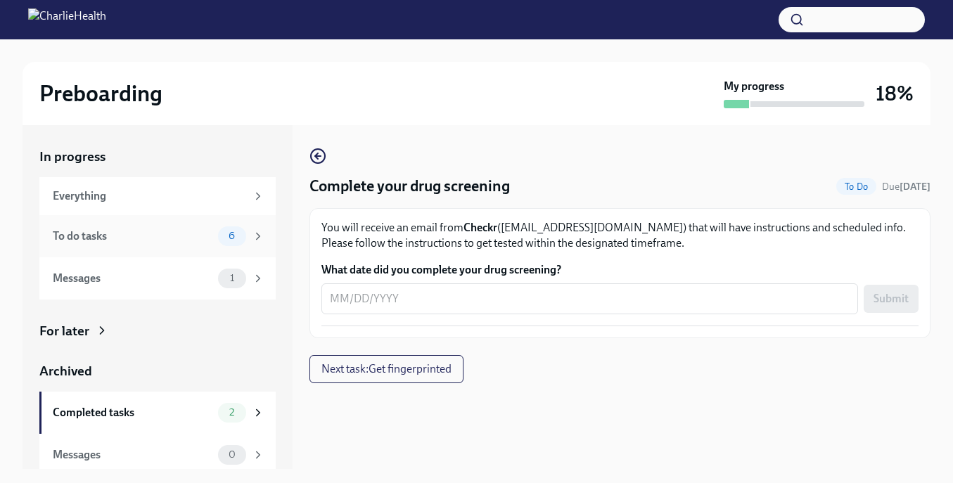
click at [215, 243] on div "To do tasks 6" at bounding box center [159, 237] width 212 height 20
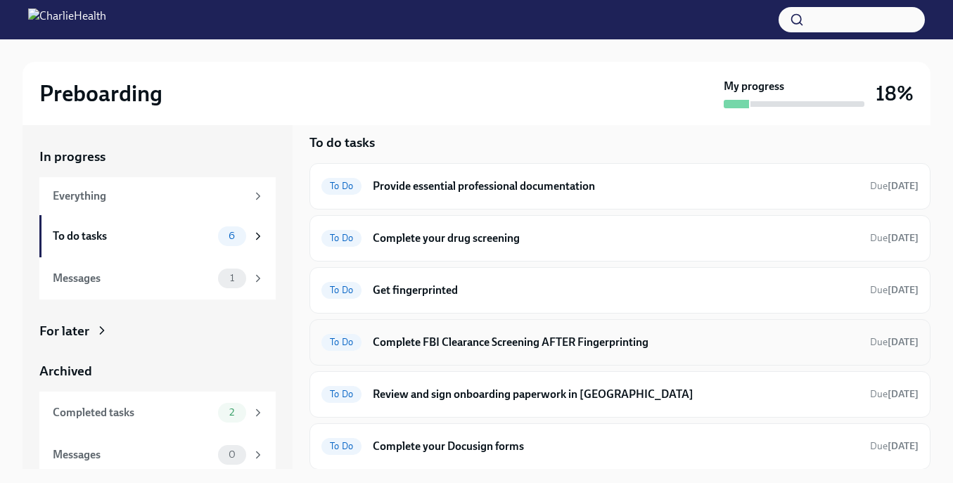
scroll to position [11, 0]
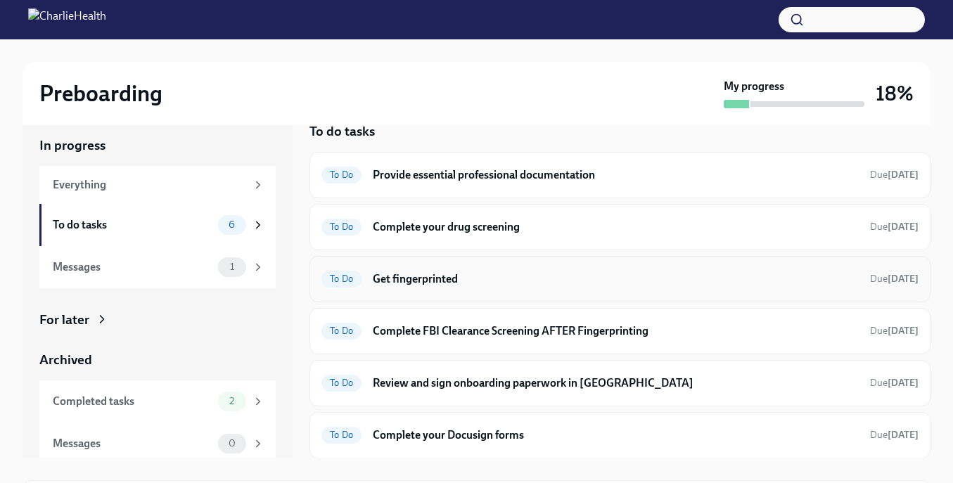
click at [450, 281] on h6 "Get fingerprinted" at bounding box center [616, 279] width 486 height 15
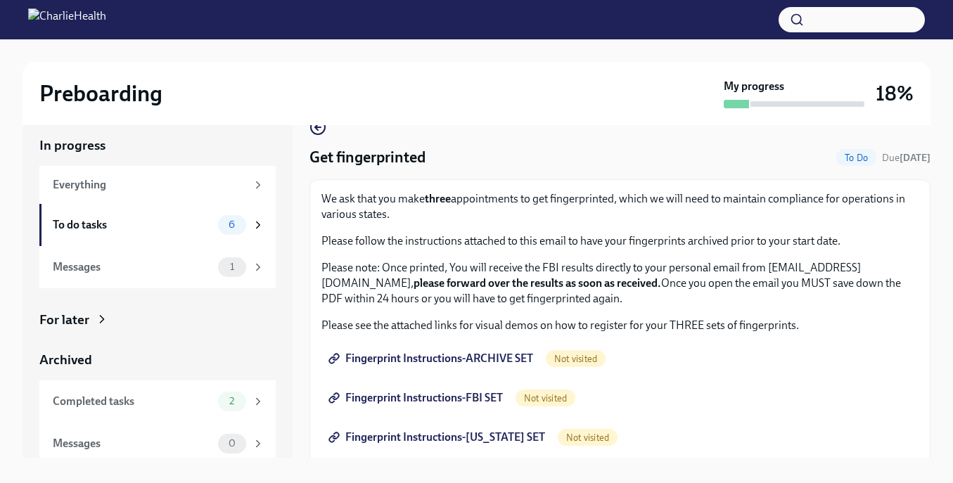
scroll to position [12, 0]
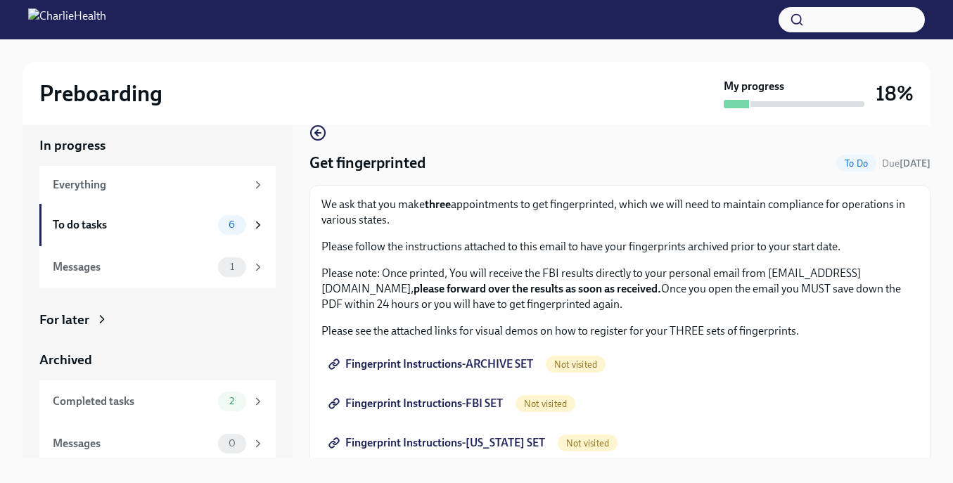
click at [457, 363] on span "Fingerprint Instructions-ARCHIVE SET" at bounding box center [432, 364] width 202 height 14
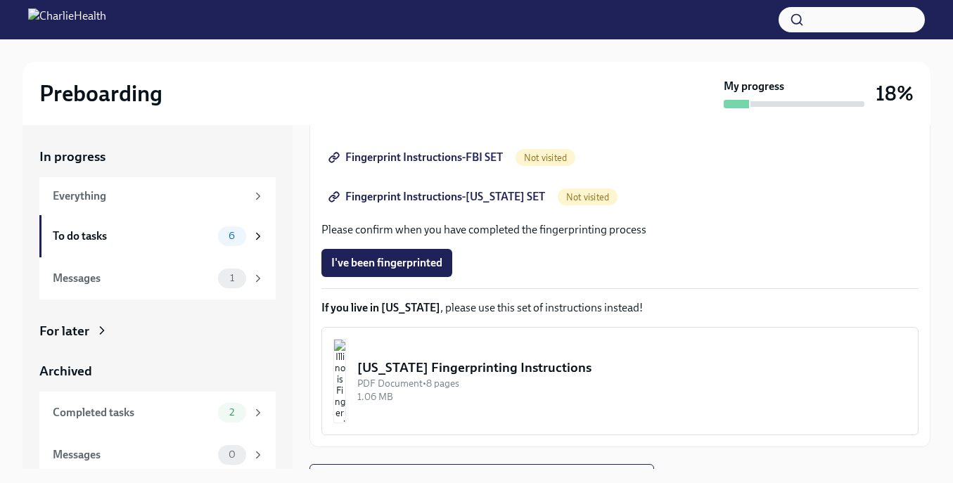
scroll to position [293, 0]
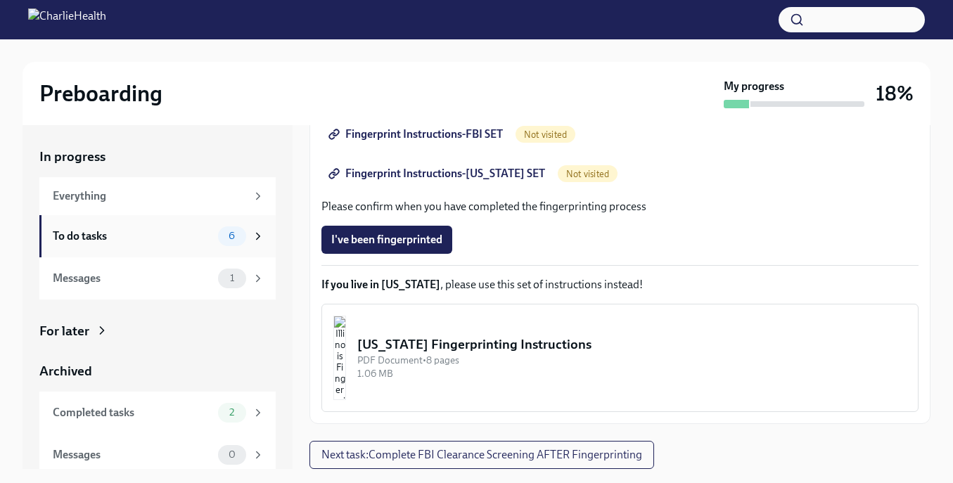
click at [241, 235] on span "6" at bounding box center [231, 236] width 23 height 11
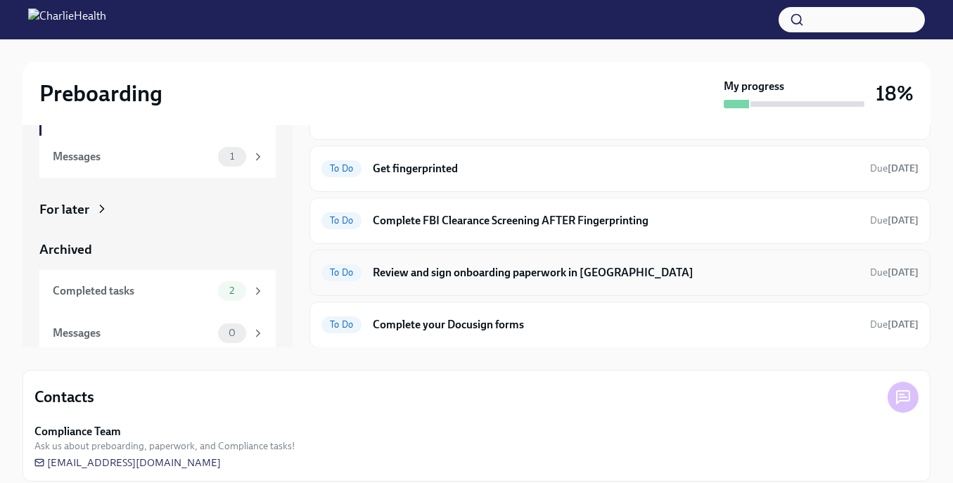
scroll to position [137, 0]
